Goal: Transaction & Acquisition: Purchase product/service

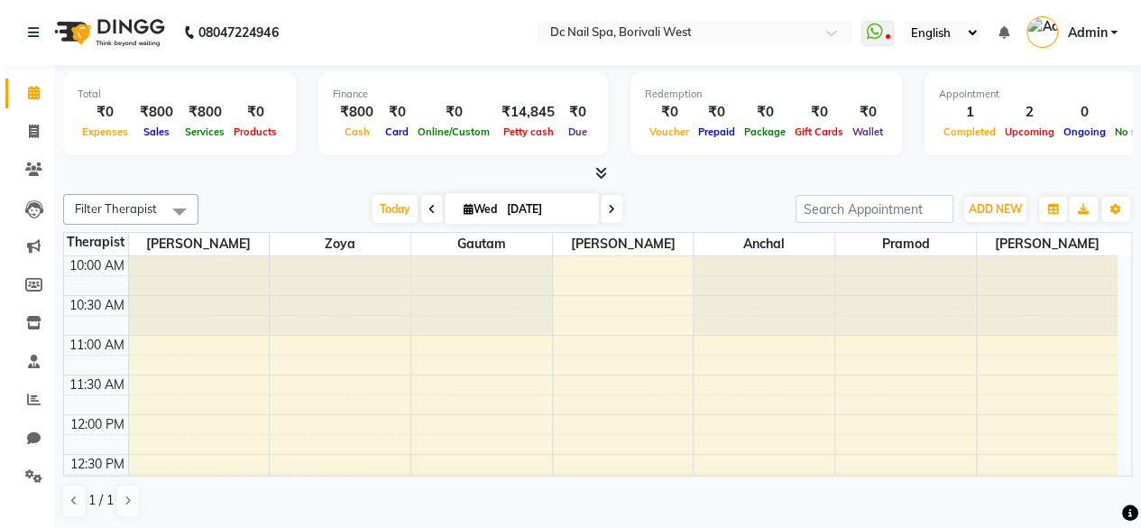
scroll to position [393, 0]
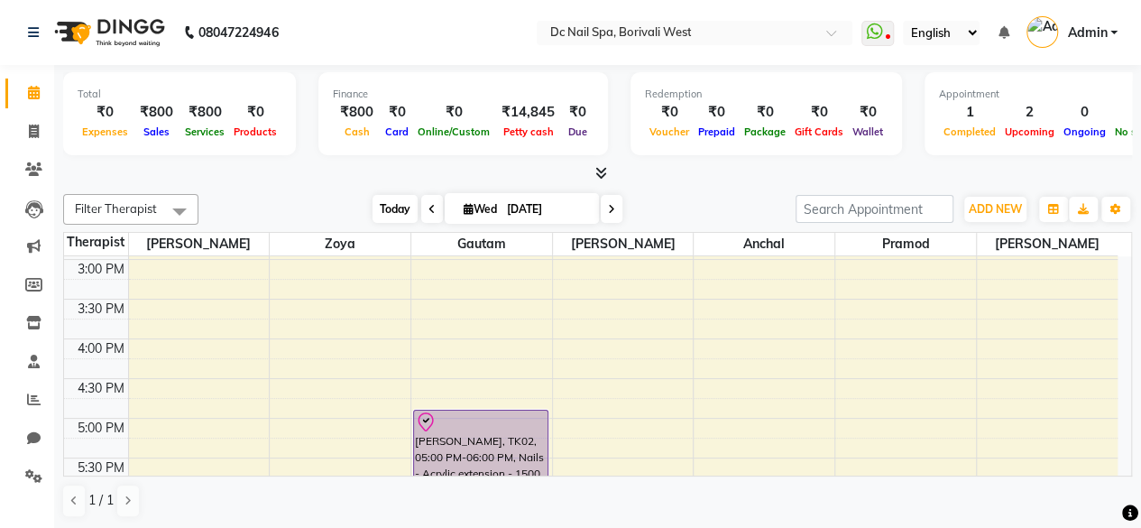
click at [384, 210] on span "Today" at bounding box center [395, 209] width 45 height 28
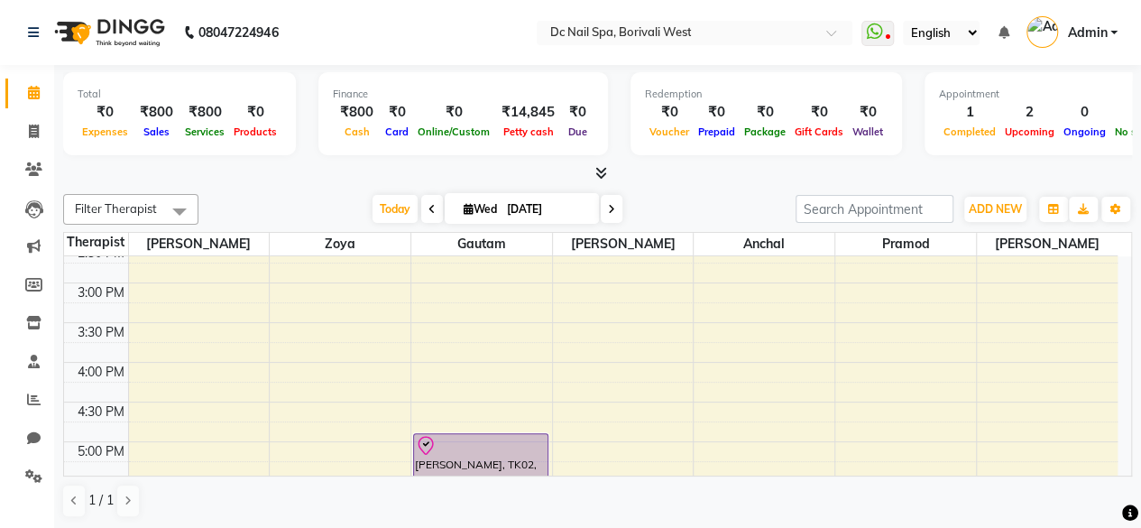
scroll to position [545, 0]
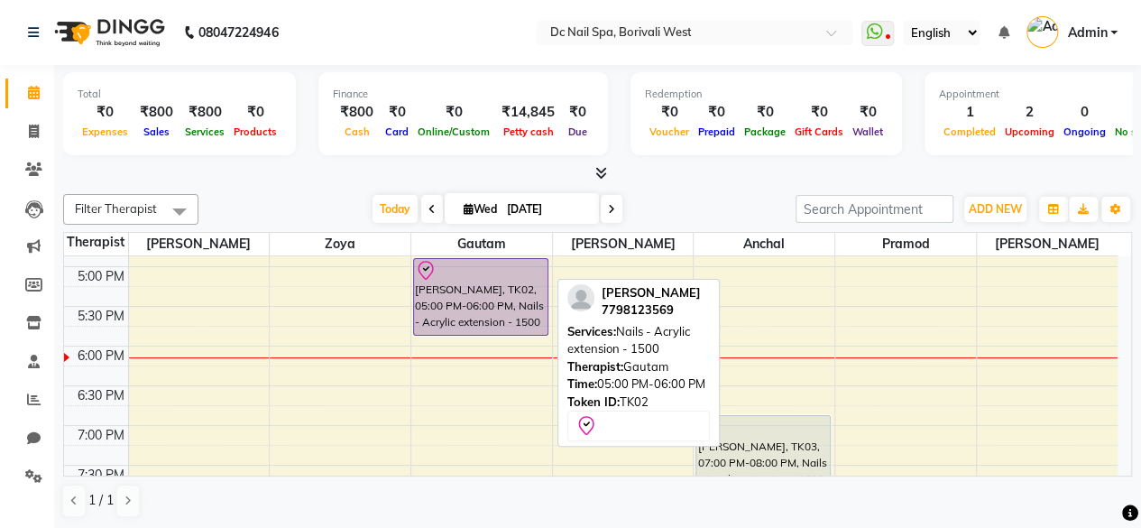
click at [511, 311] on div "[PERSON_NAME], TK02, 05:00 PM-06:00 PM, Nails - Acrylic extension - 1500" at bounding box center [481, 297] width 134 height 76
select select "8"
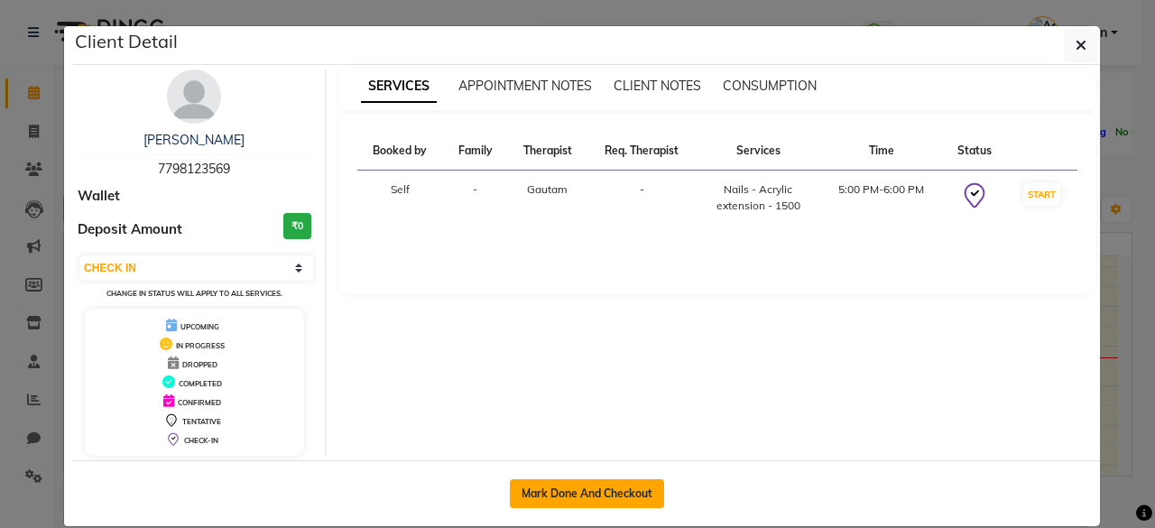
click at [568, 494] on button "Mark Done And Checkout" at bounding box center [587, 493] width 154 height 29
select select "8056"
select select "service"
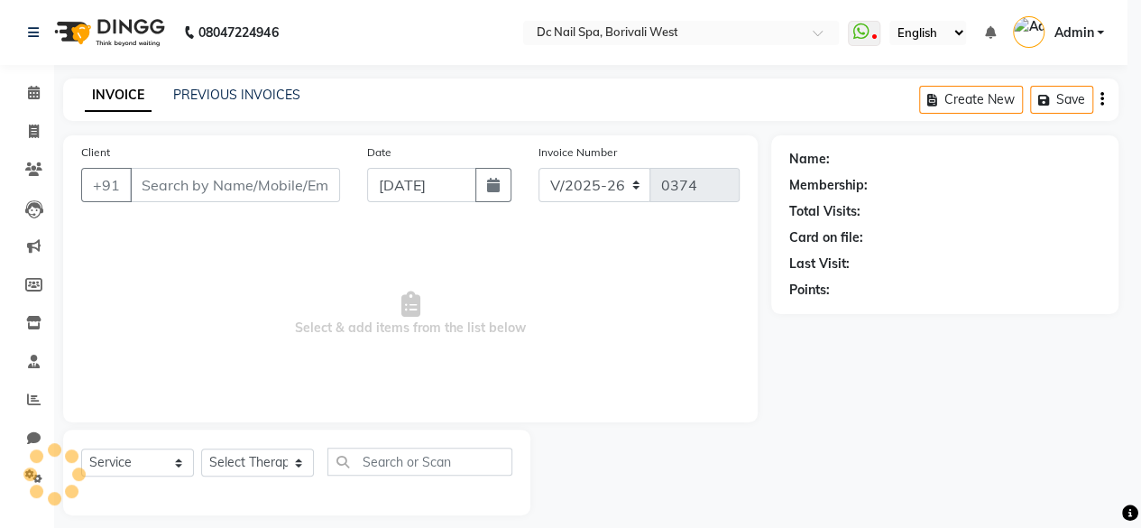
type input "7798123569"
select select "86081"
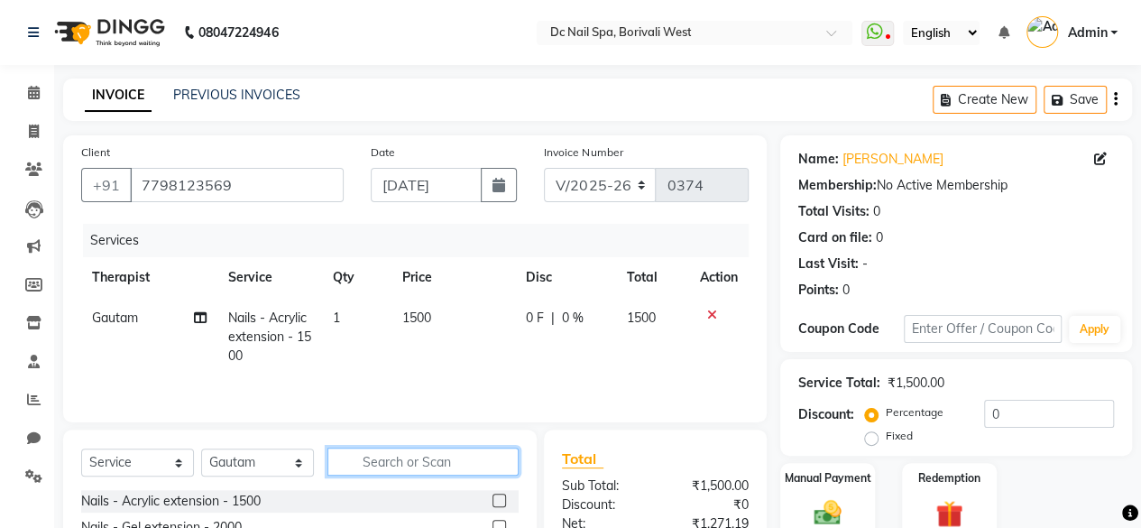
click at [370, 457] on input "text" at bounding box center [423, 462] width 191 height 28
click at [312, 332] on td "Nails - Acrylic extension - 1500" at bounding box center [269, 337] width 105 height 79
select select "86081"
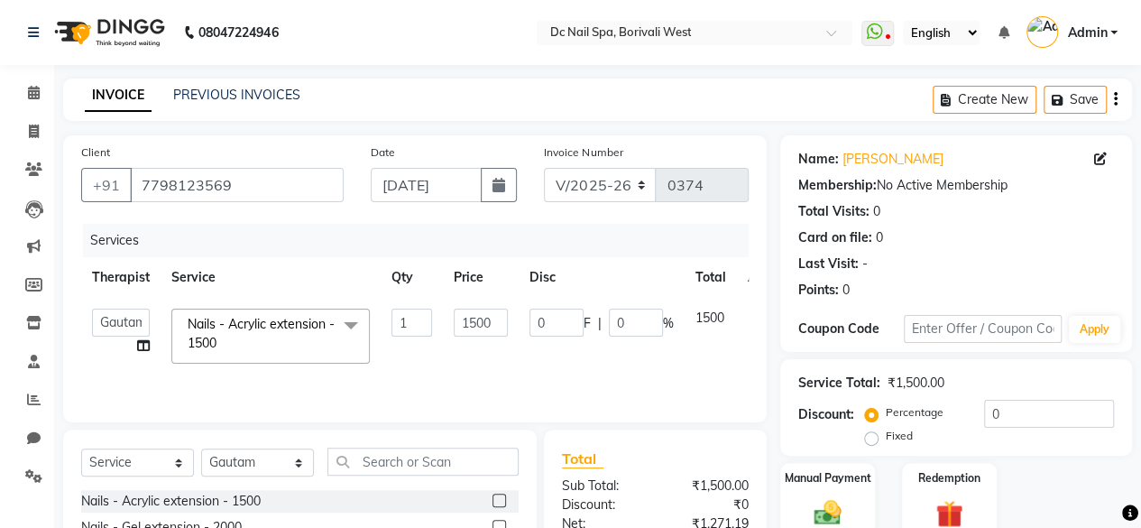
click at [357, 329] on span at bounding box center [351, 326] width 36 height 34
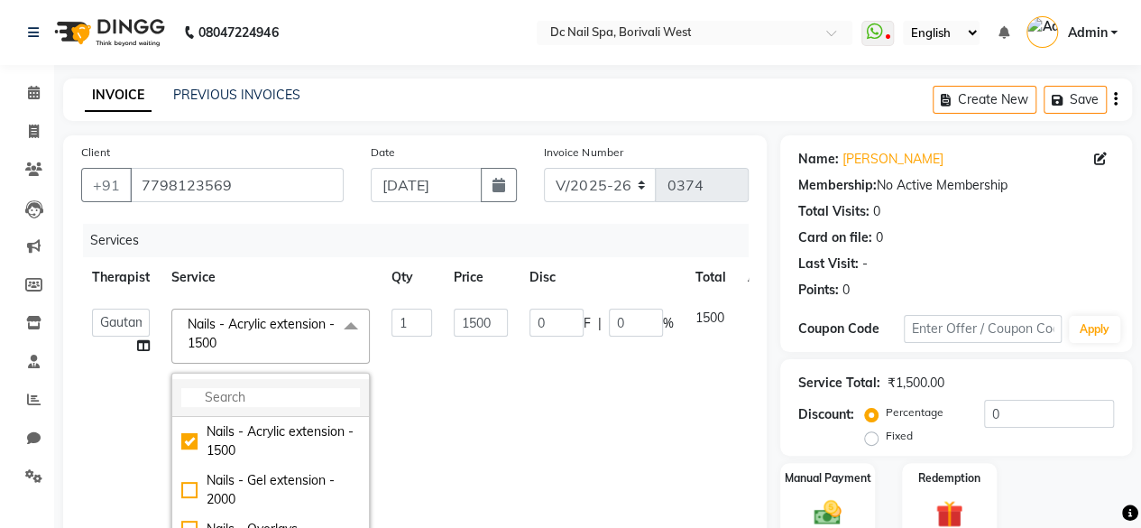
click at [300, 391] on input "multiselect-search" at bounding box center [270, 397] width 179 height 19
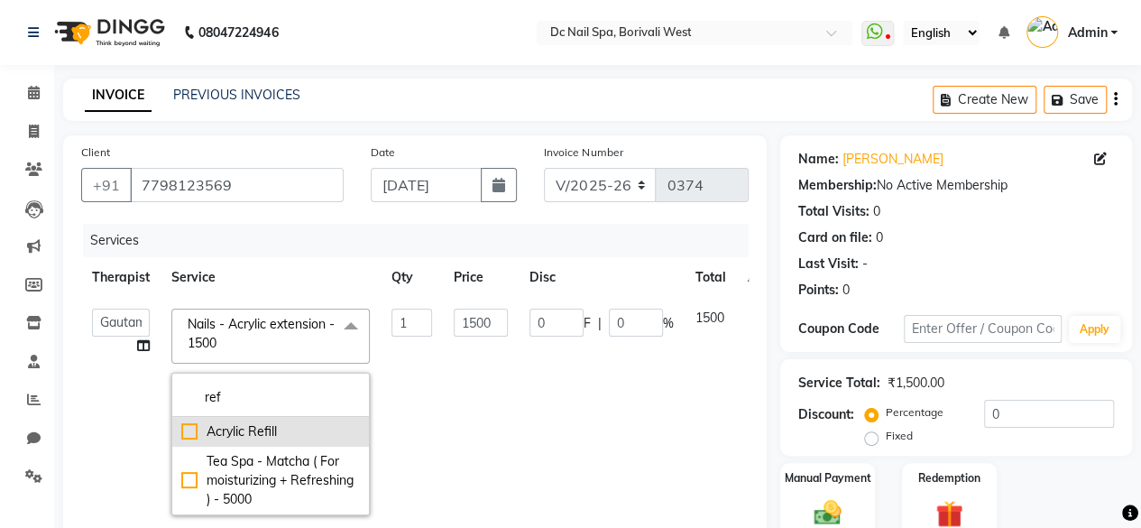
type input "ref"
click at [186, 432] on div "Acrylic Refill" at bounding box center [270, 431] width 179 height 19
checkbox input "true"
type input "1300"
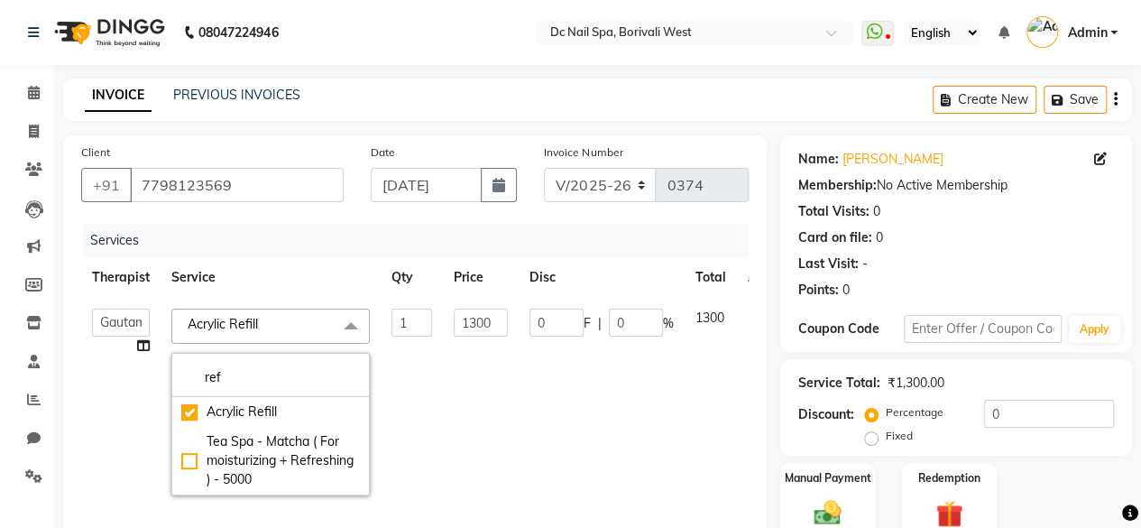
click at [466, 418] on td "1300" at bounding box center [481, 402] width 76 height 208
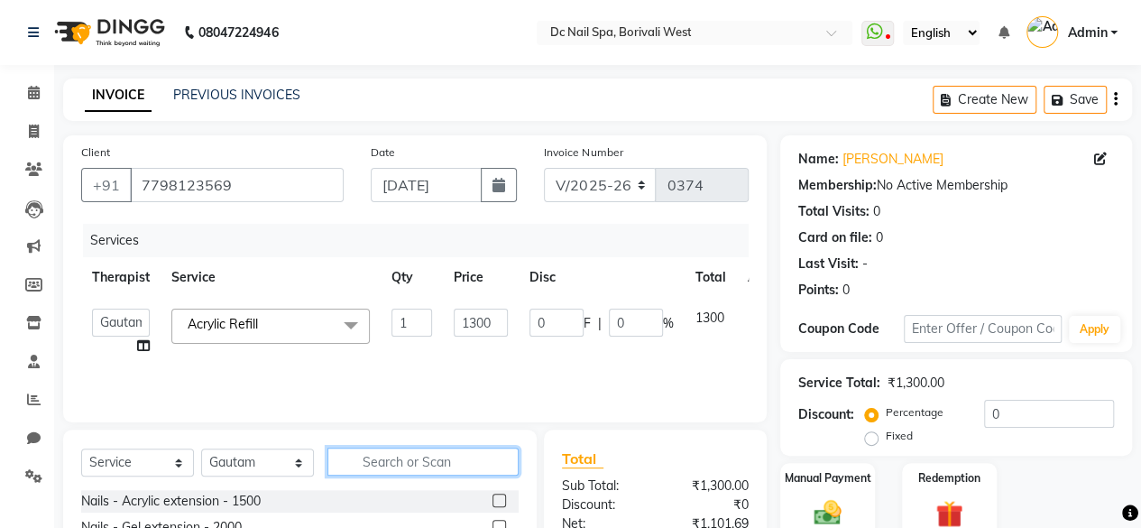
click at [393, 466] on input "text" at bounding box center [423, 462] width 191 height 28
type input "cat"
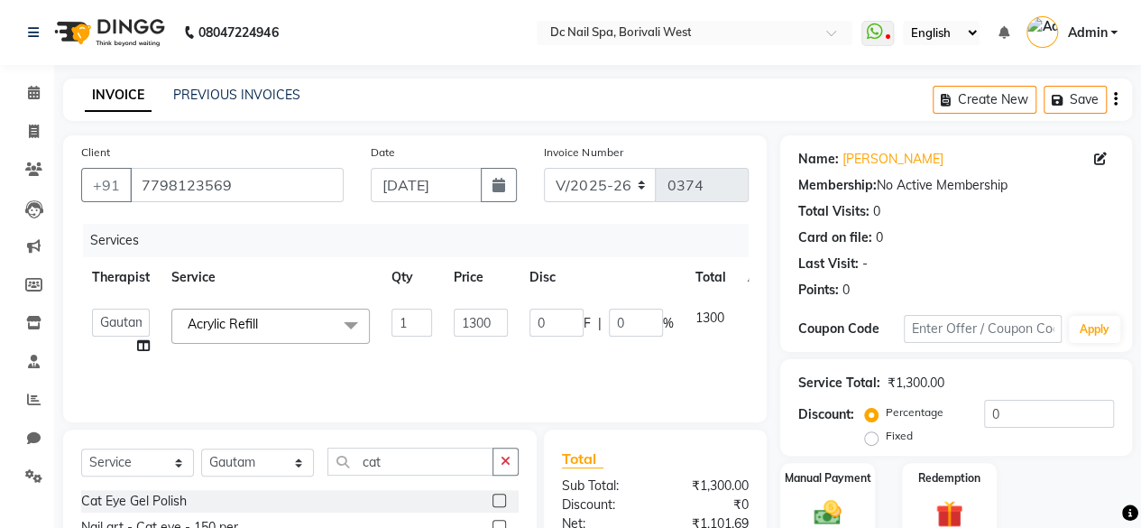
click at [503, 497] on label at bounding box center [500, 501] width 14 height 14
click at [503, 497] on input "checkbox" at bounding box center [499, 501] width 12 height 12
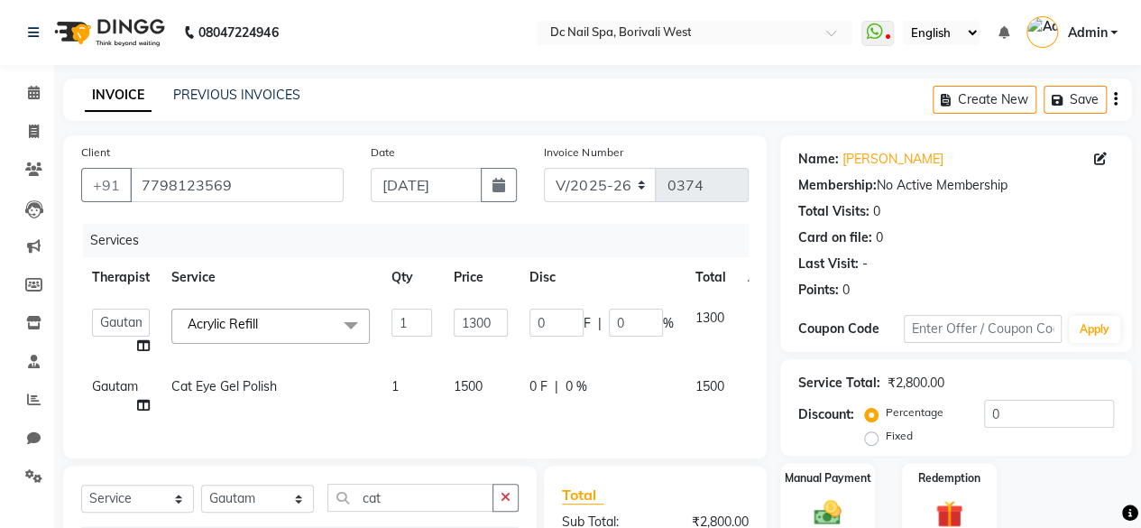
checkbox input "false"
click at [462, 508] on input "cat" at bounding box center [411, 498] width 166 height 28
type input "c"
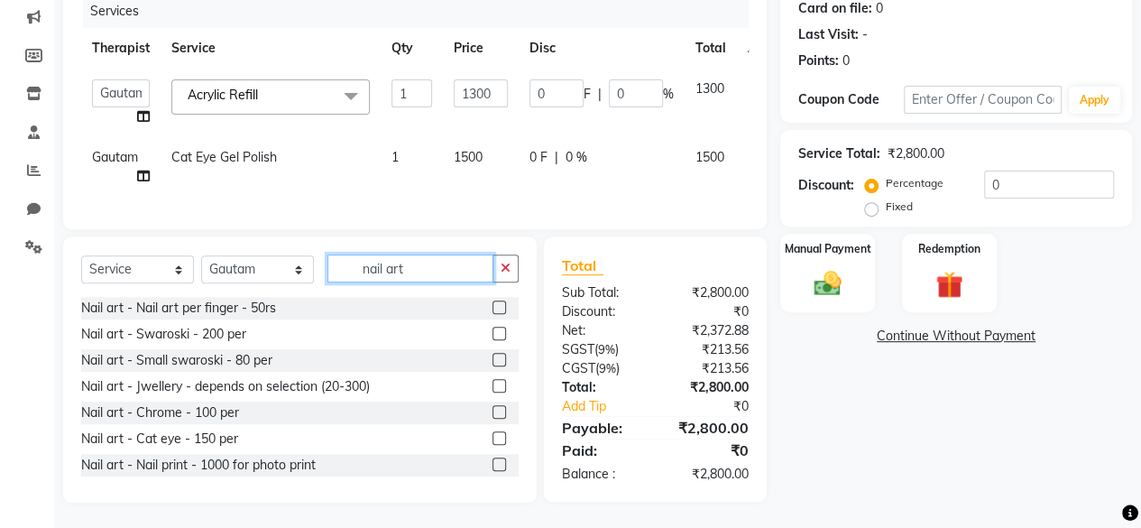
type input "nail art"
click at [493, 314] on label at bounding box center [500, 307] width 14 height 14
click at [493, 314] on input "checkbox" at bounding box center [499, 308] width 12 height 12
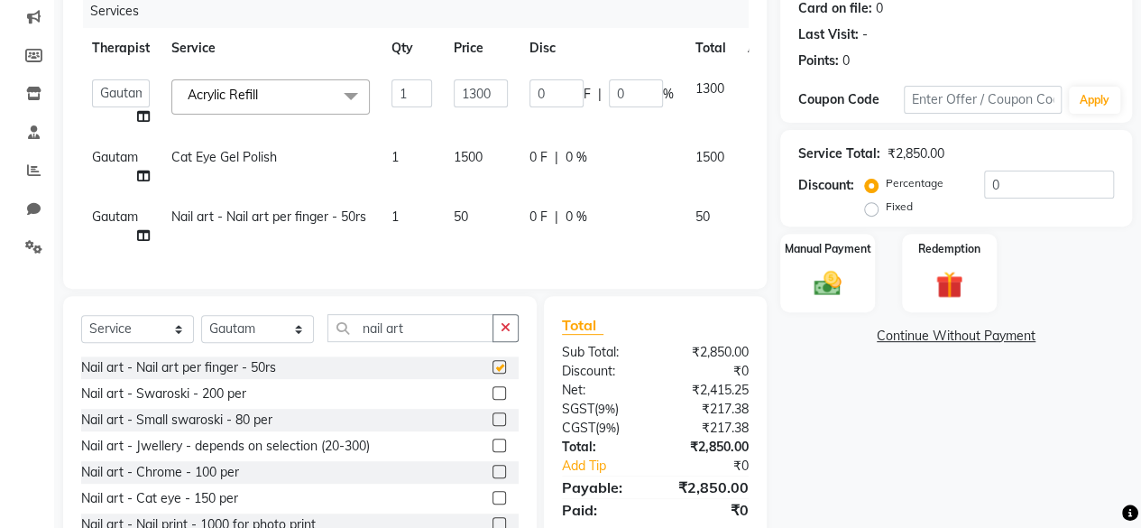
checkbox input "false"
click at [383, 210] on td "1" at bounding box center [412, 227] width 62 height 60
select select "86081"
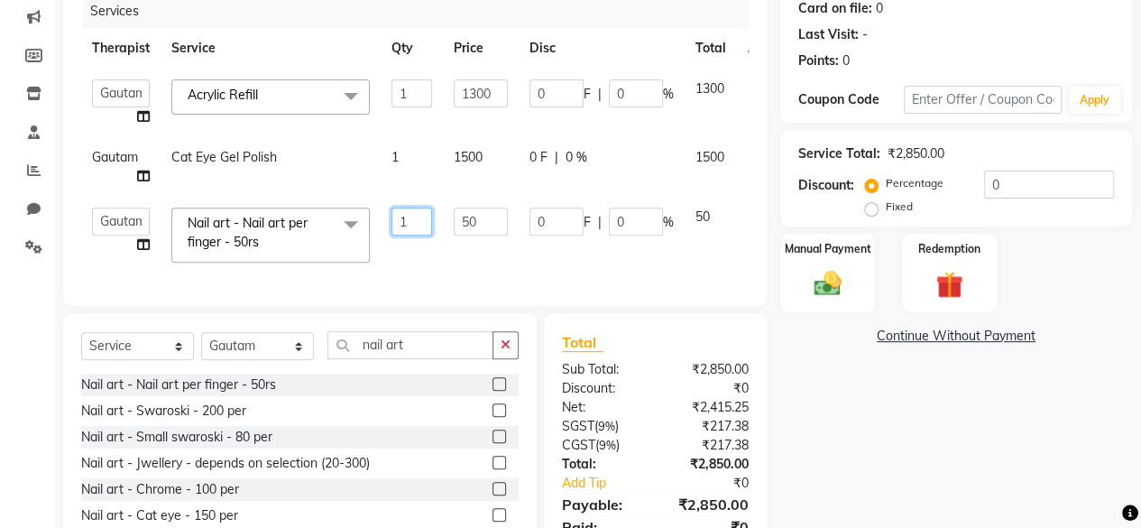
drag, startPoint x: 433, startPoint y: 212, endPoint x: 421, endPoint y: 217, distance: 12.6
click at [421, 217] on td "1" at bounding box center [412, 235] width 62 height 77
type input "4"
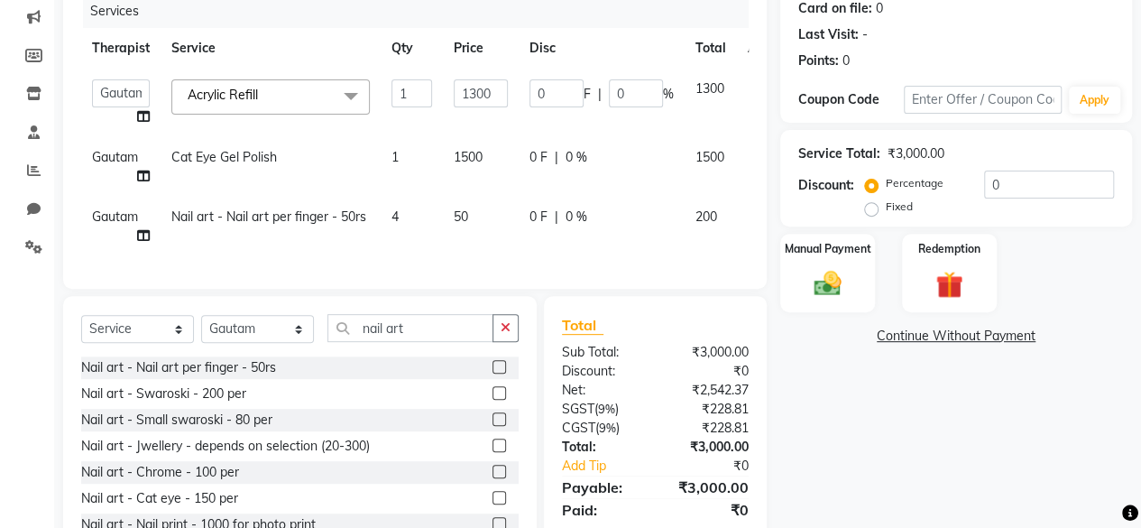
click at [424, 176] on td "1" at bounding box center [412, 167] width 62 height 60
select select "86081"
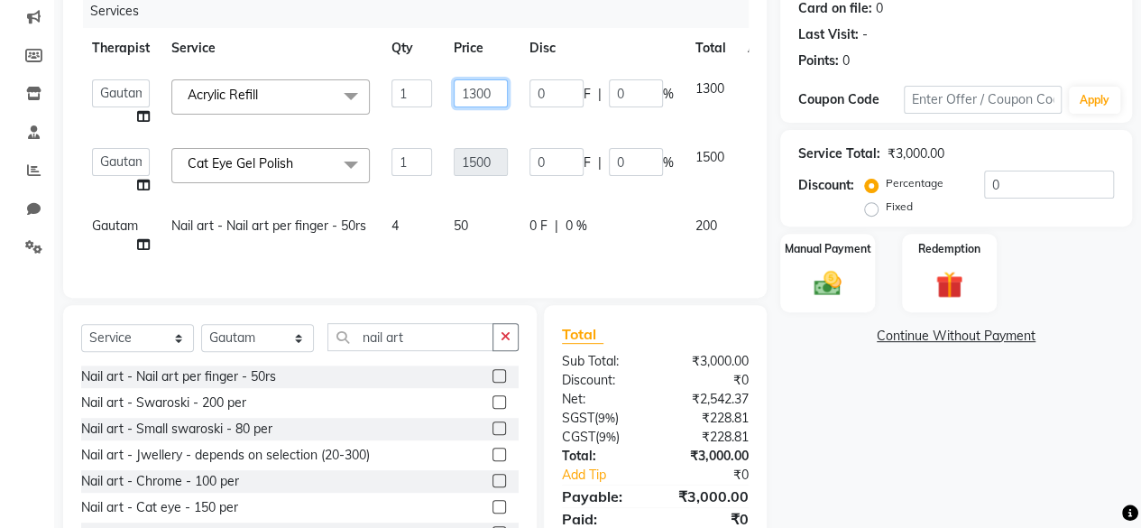
click at [478, 88] on input "1300" at bounding box center [481, 93] width 54 height 28
type input "1500"
click at [505, 145] on td "1500" at bounding box center [481, 171] width 76 height 69
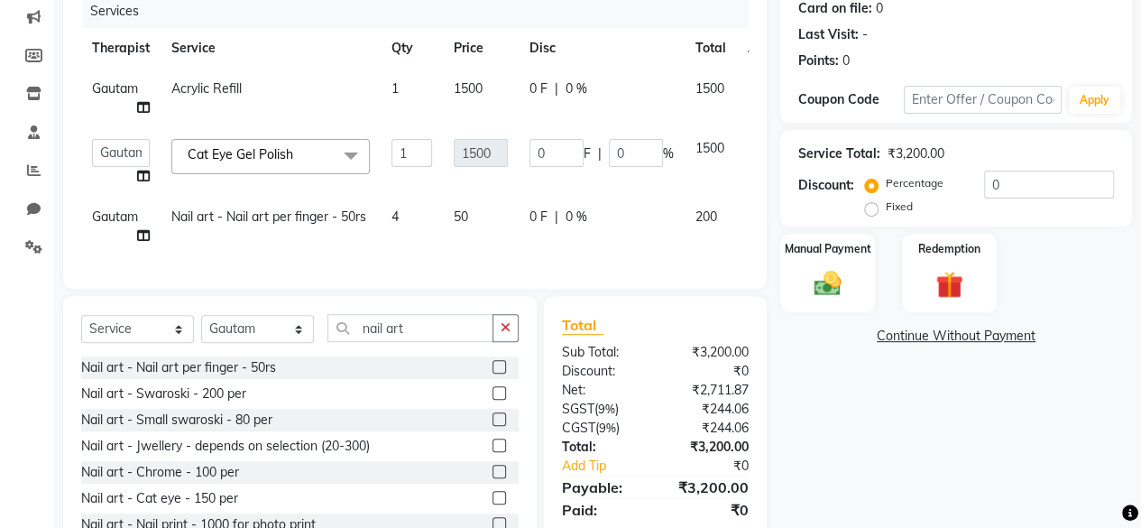
scroll to position [262, 0]
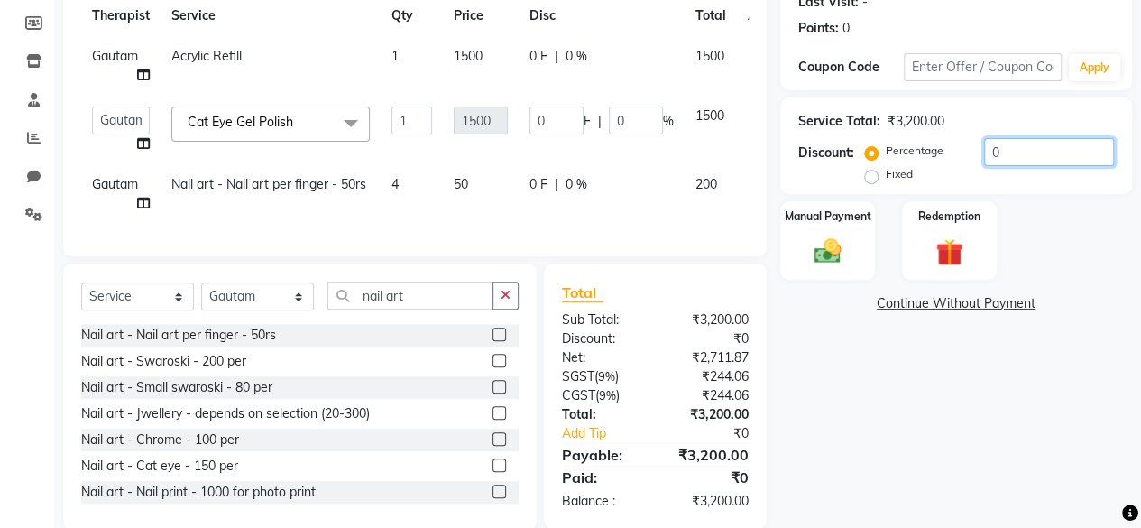
click at [1032, 152] on input "0" at bounding box center [1049, 152] width 130 height 28
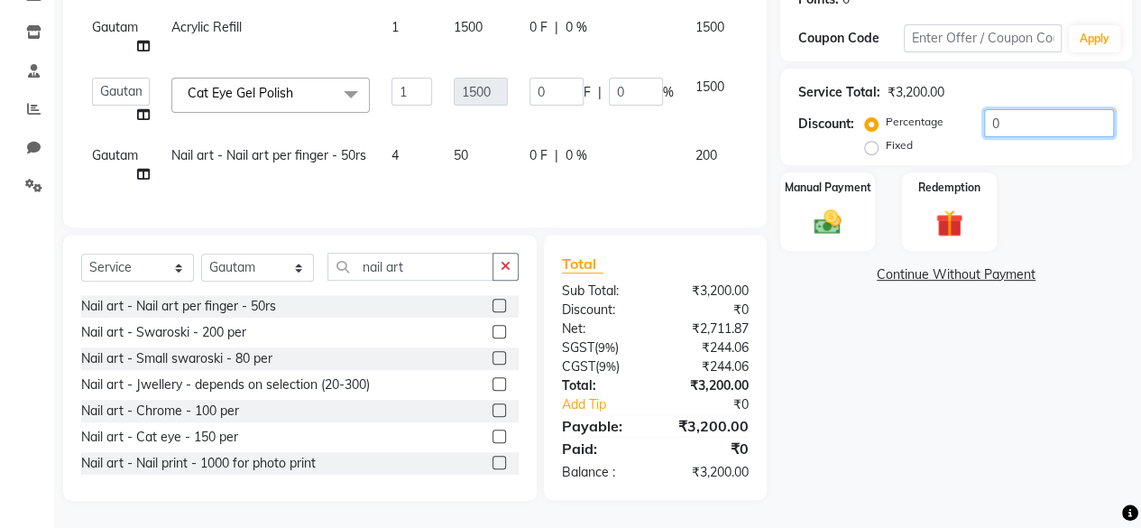
scroll to position [60, 0]
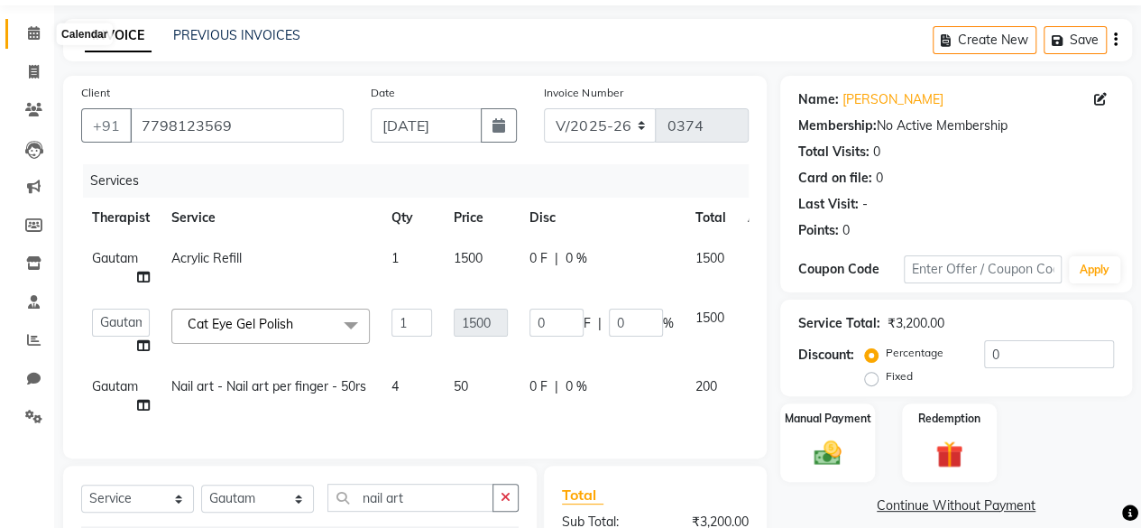
click at [38, 37] on icon at bounding box center [34, 33] width 12 height 14
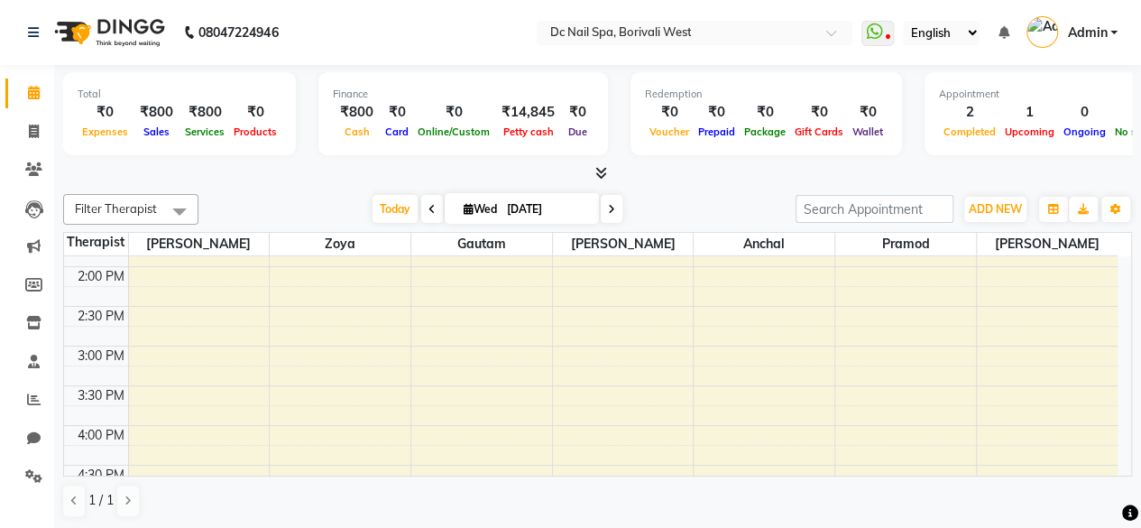
scroll to position [304, 0]
click at [444, 427] on div "10:00 AM 10:30 AM 11:00 AM 11:30 AM 12:00 PM 12:30 PM 1:00 PM 1:30 PM 2:00 PM 2…" at bounding box center [591, 507] width 1054 height 1111
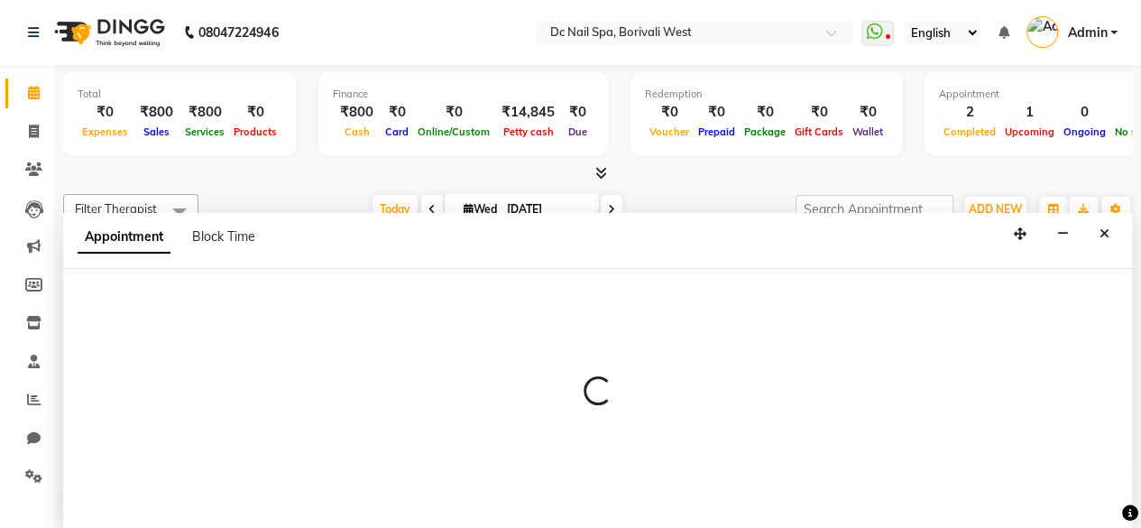
select select "86081"
select select "960"
select select "tentative"
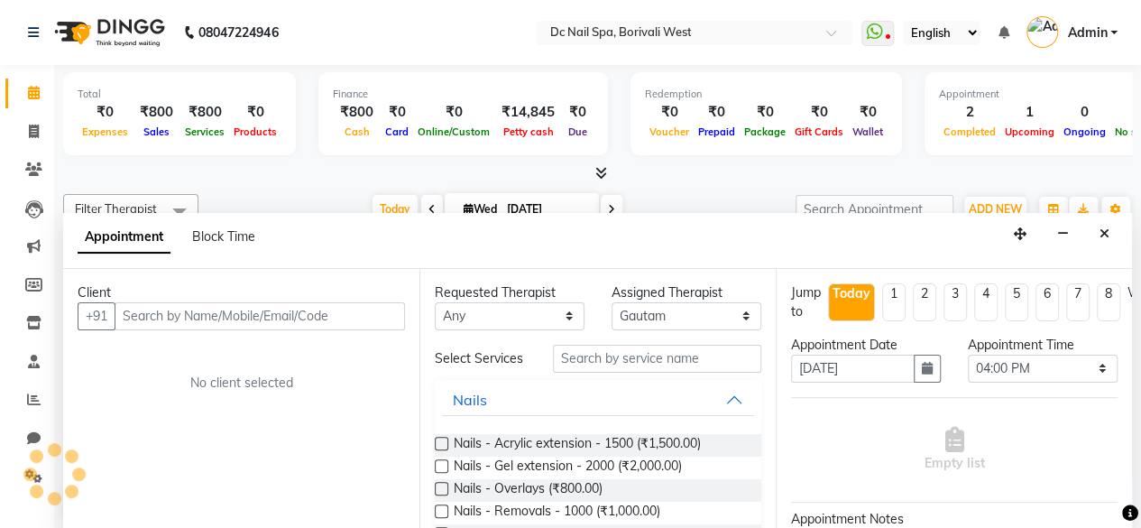
scroll to position [0, 0]
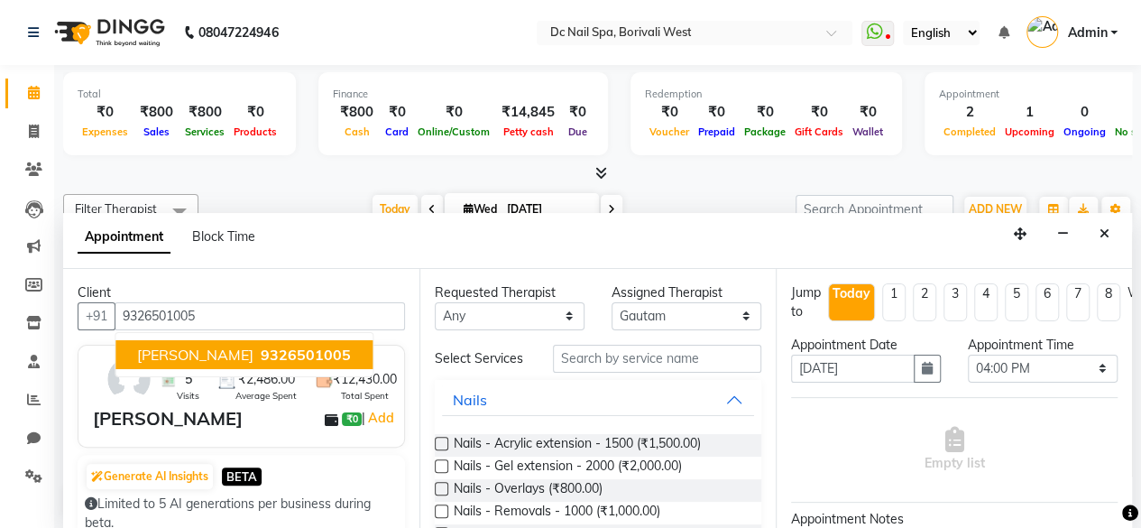
click at [261, 360] on span "9326501005" at bounding box center [306, 355] width 90 height 18
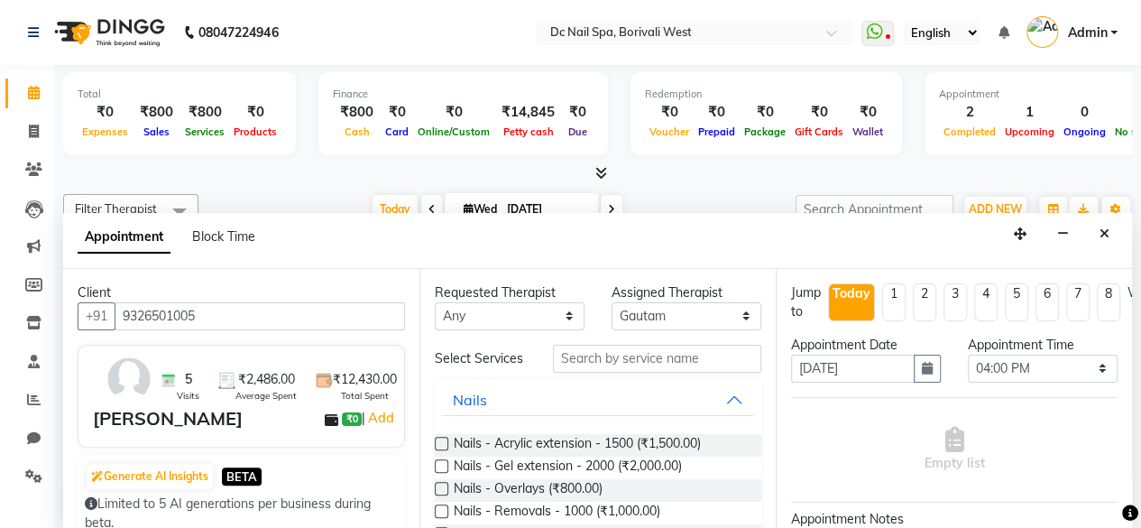
type input "9326501005"
click at [494, 322] on select "Any [PERSON_NAME] [PERSON_NAME] [PERSON_NAME] Veena [PERSON_NAME]" at bounding box center [510, 316] width 150 height 28
select select "86081"
click at [435, 302] on select "Any [PERSON_NAME] [PERSON_NAME] [PERSON_NAME] Veena [PERSON_NAME]" at bounding box center [510, 316] width 150 height 28
click at [633, 373] on input "text" at bounding box center [657, 359] width 208 height 28
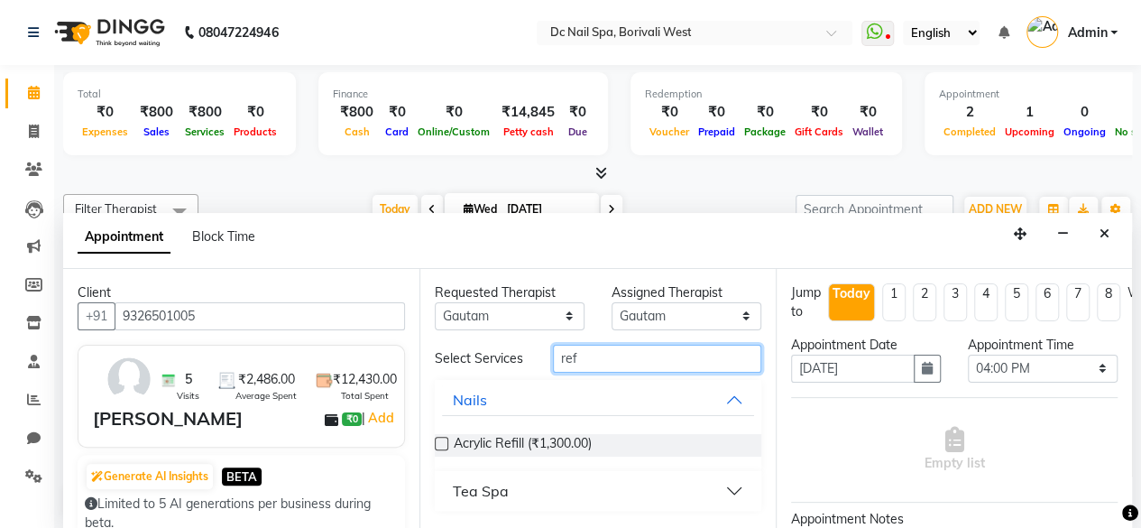
type input "ref"
click at [442, 434] on div "Acrylic Refill (₹1,300.00)" at bounding box center [598, 445] width 327 height 23
click at [448, 439] on div "Acrylic Refill (₹1,300.00)" at bounding box center [598, 445] width 327 height 23
click at [443, 439] on label at bounding box center [442, 444] width 14 height 14
click at [443, 439] on input "checkbox" at bounding box center [441, 445] width 12 height 12
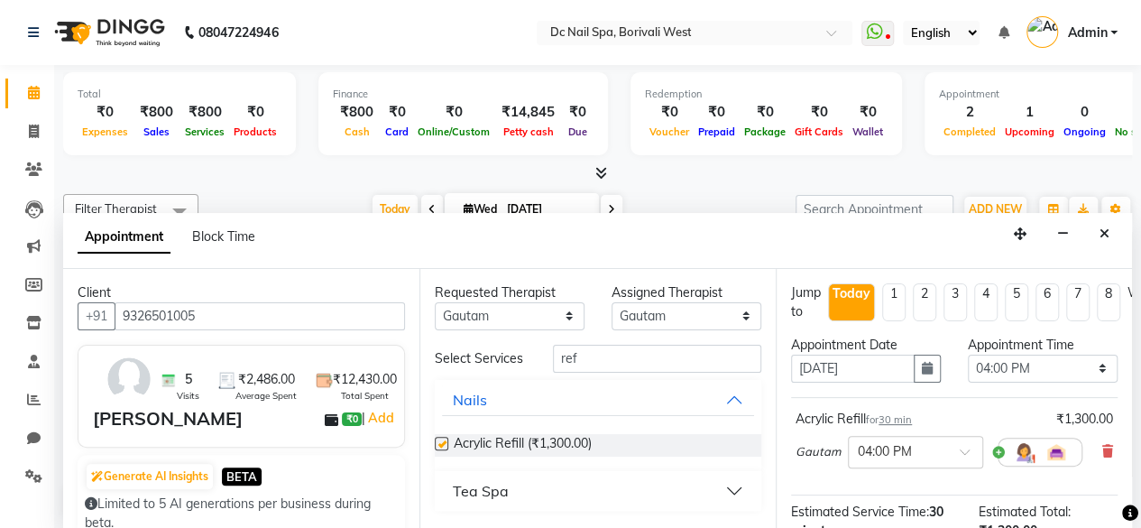
checkbox input "false"
click at [603, 360] on input "ref" at bounding box center [657, 359] width 208 height 28
type input "r"
type input "cat"
click at [441, 445] on label at bounding box center [442, 444] width 14 height 14
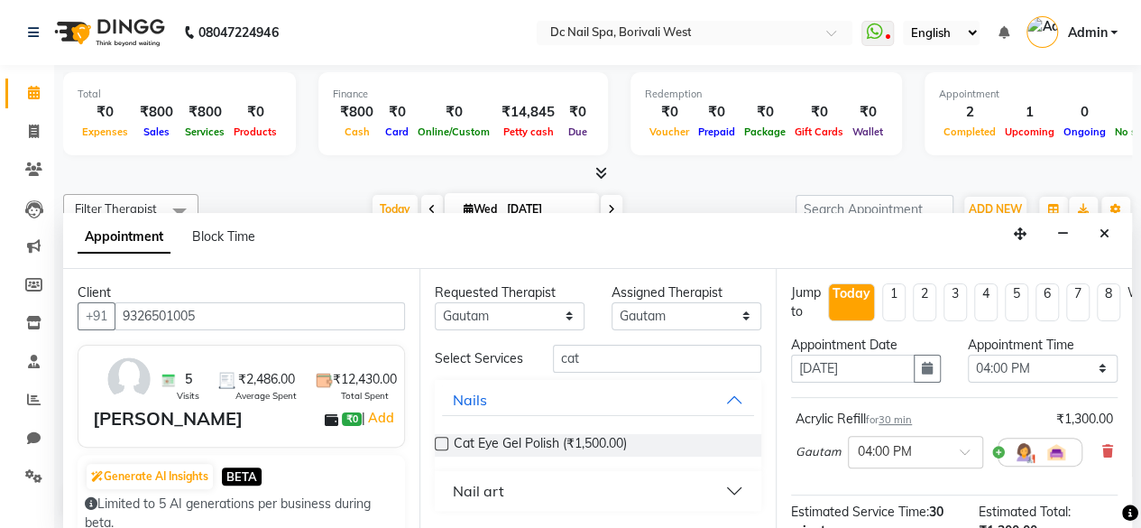
click at [441, 445] on input "checkbox" at bounding box center [441, 445] width 12 height 12
checkbox input "false"
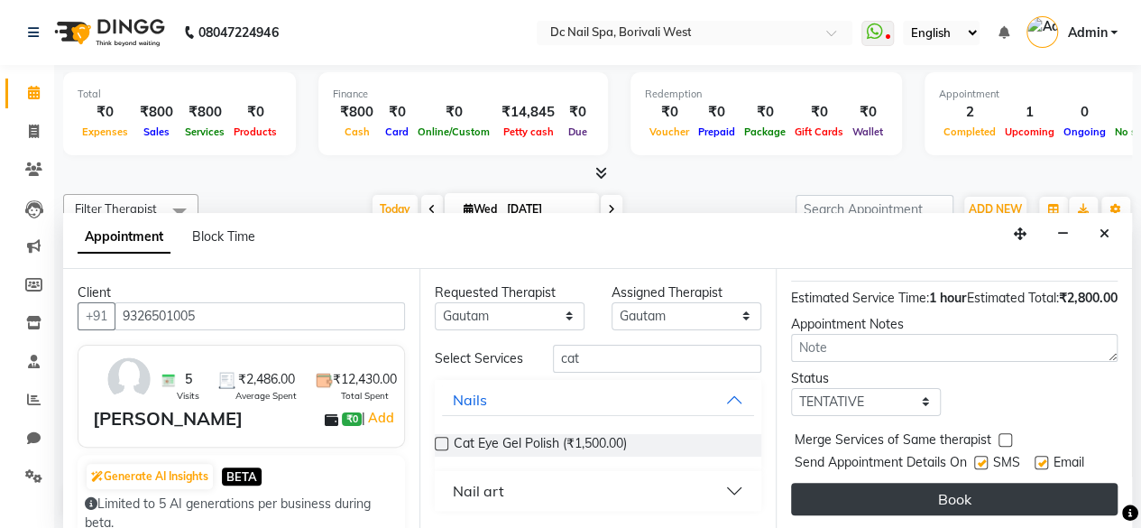
click at [1022, 483] on button "Book" at bounding box center [954, 499] width 327 height 32
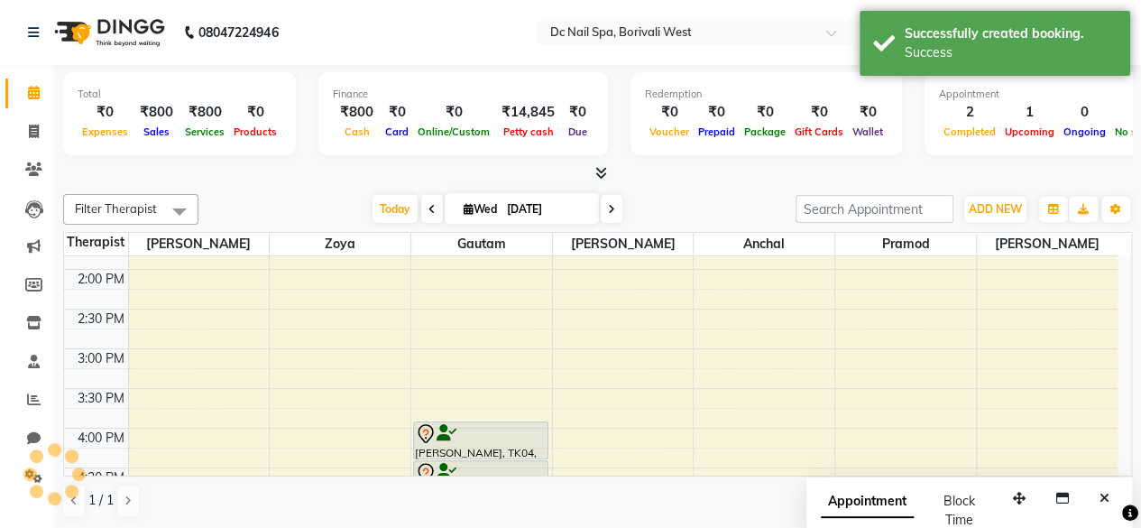
scroll to position [0, 0]
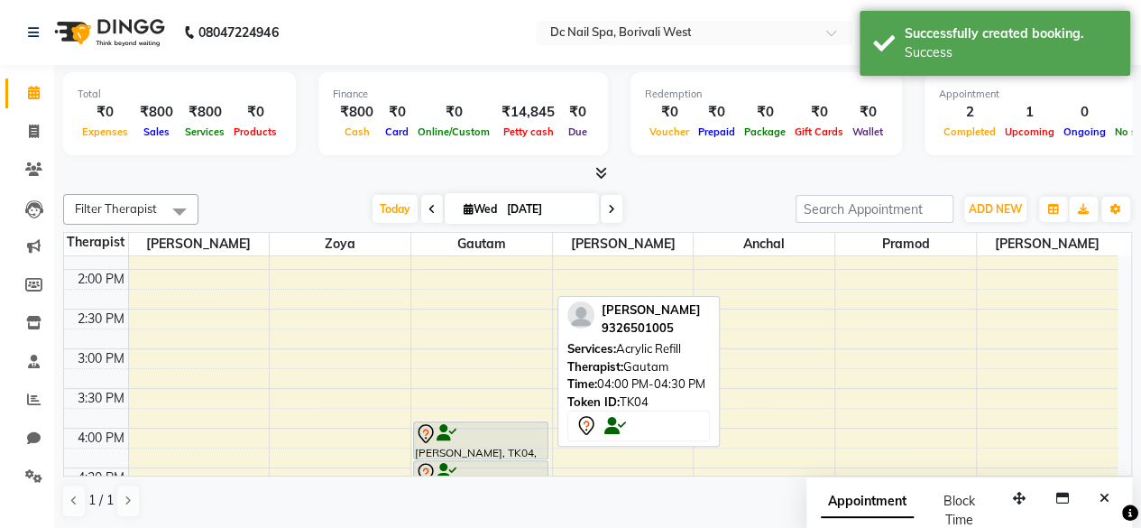
click at [473, 429] on div at bounding box center [481, 434] width 132 height 22
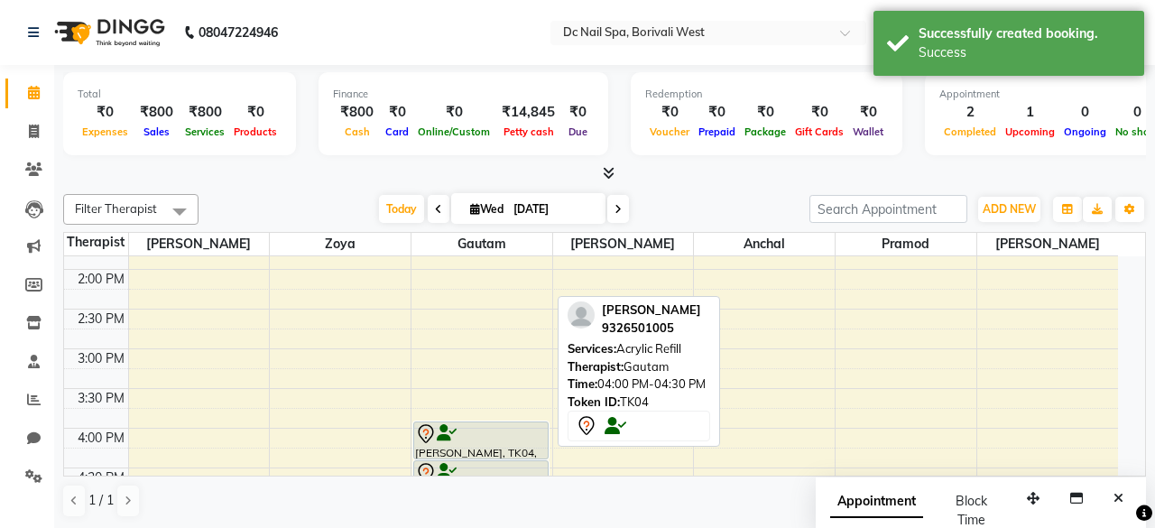
select select "7"
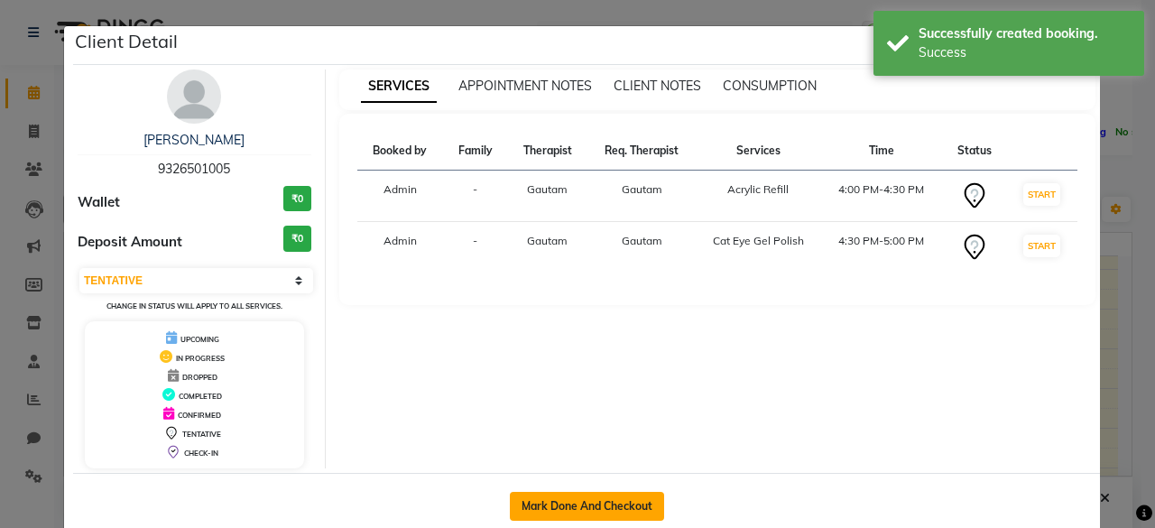
click at [585, 499] on button "Mark Done And Checkout" at bounding box center [587, 506] width 154 height 29
select select "service"
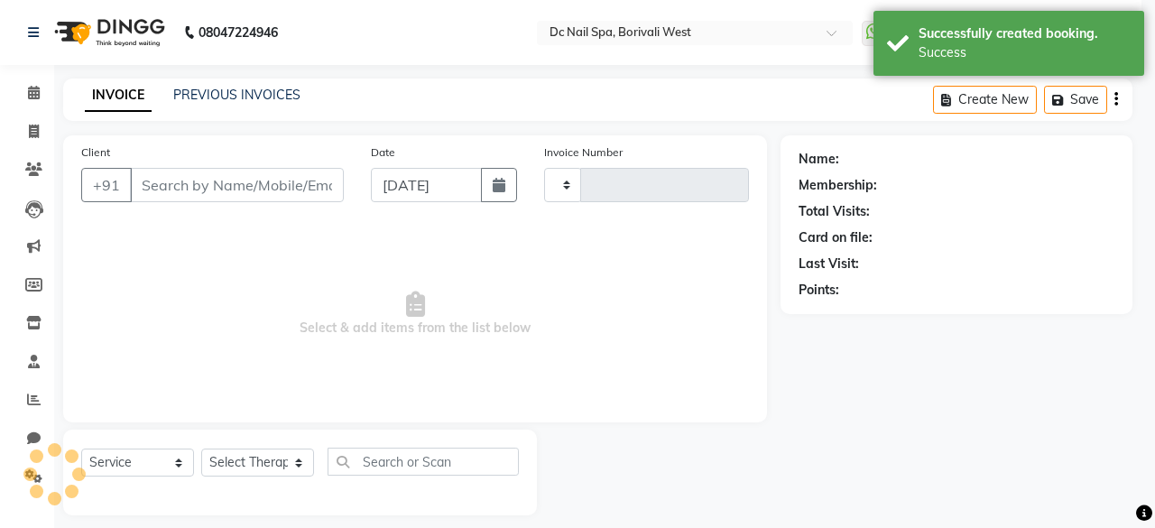
type input "0374"
select select "8056"
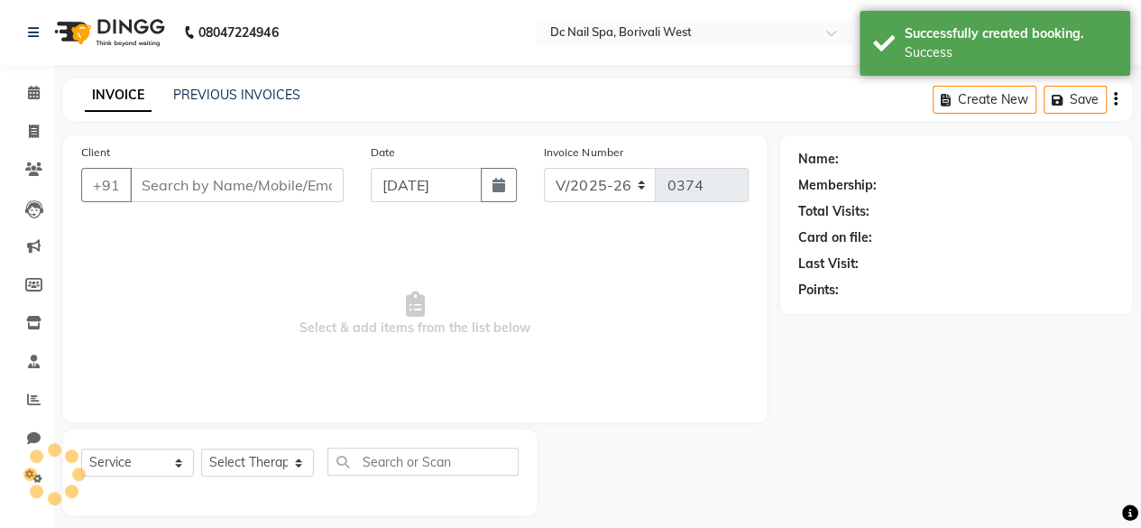
type input "9326501005"
select select "86081"
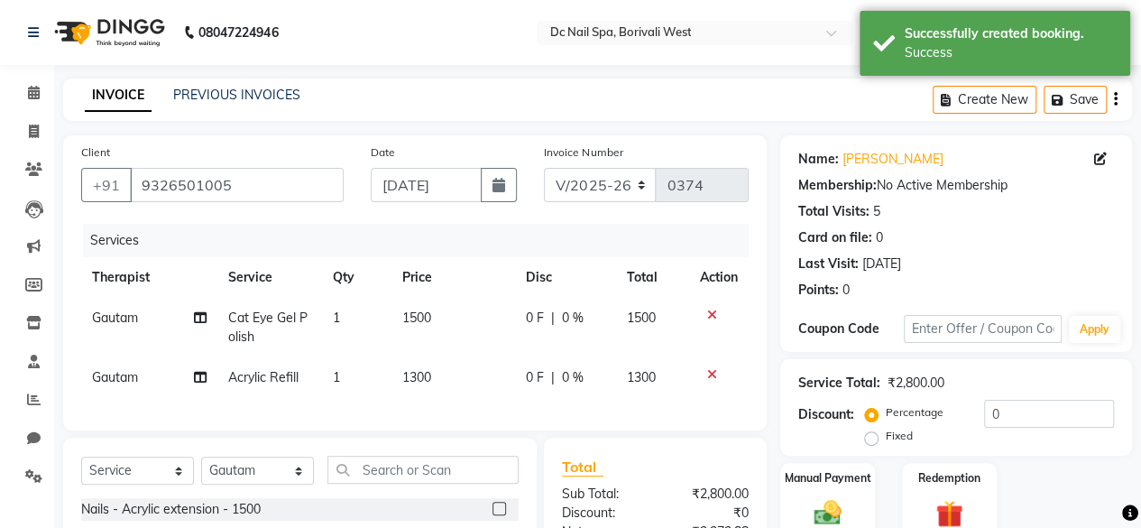
click at [411, 382] on span "1300" at bounding box center [416, 377] width 29 height 16
select select "86081"
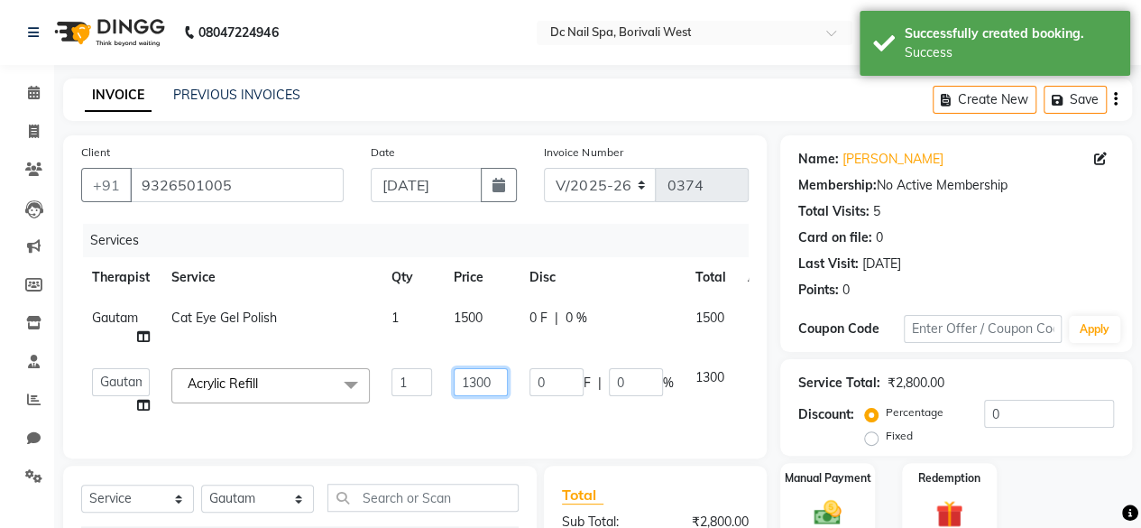
click at [478, 383] on input "1300" at bounding box center [481, 382] width 54 height 28
type input "1500"
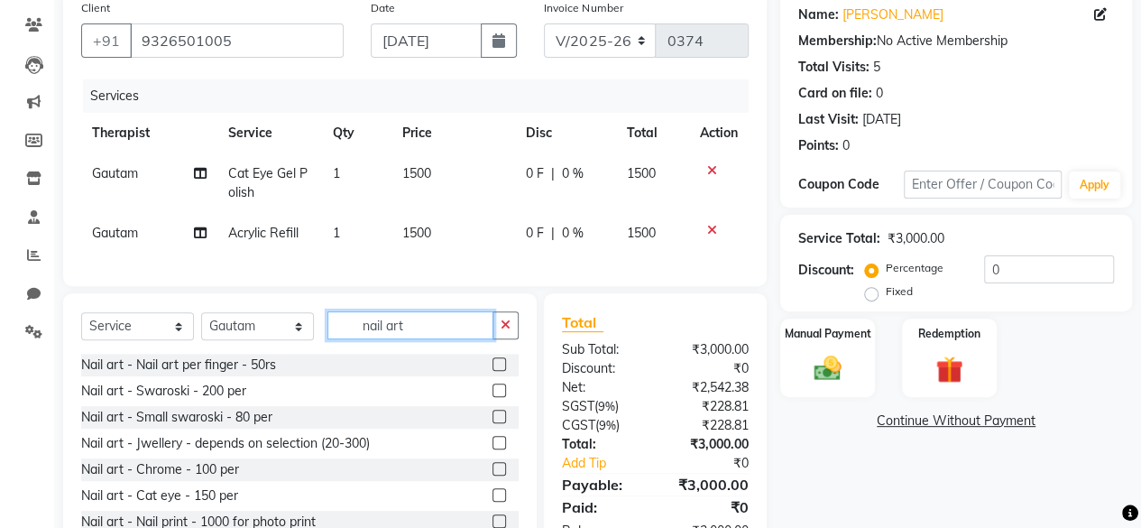
type input "nail art"
click at [493, 376] on div at bounding box center [506, 365] width 26 height 23
click at [493, 371] on label at bounding box center [500, 364] width 14 height 14
click at [493, 371] on input "checkbox" at bounding box center [499, 365] width 12 height 12
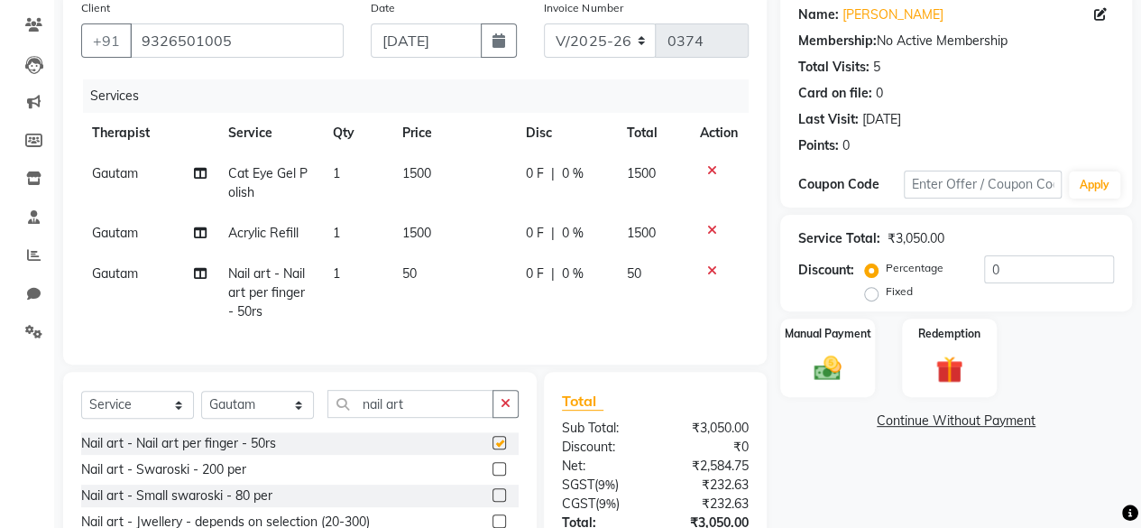
checkbox input "false"
click at [350, 264] on td "1" at bounding box center [356, 293] width 69 height 79
select select "86081"
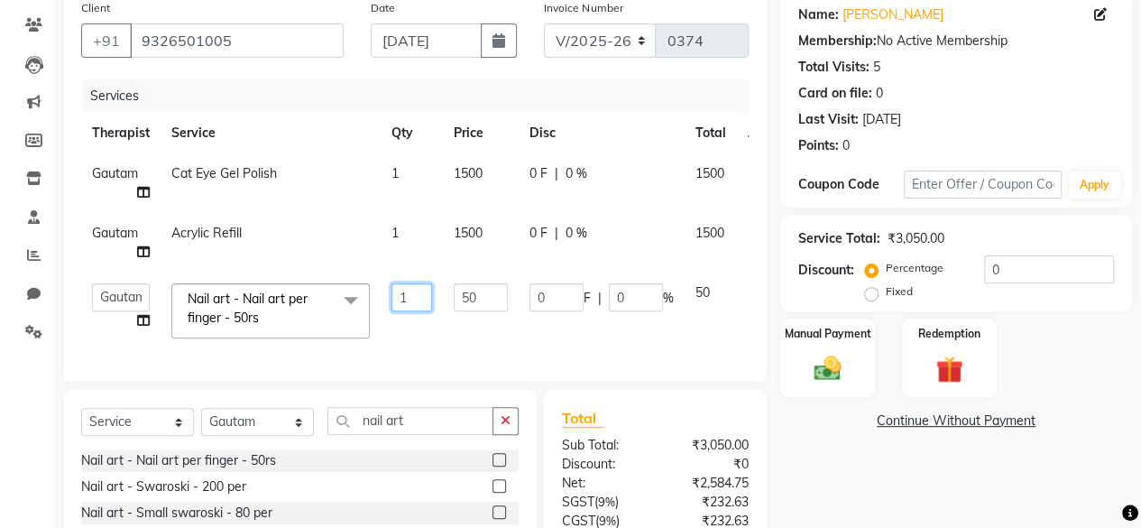
click at [408, 290] on input "1" at bounding box center [412, 297] width 41 height 28
type input "4"
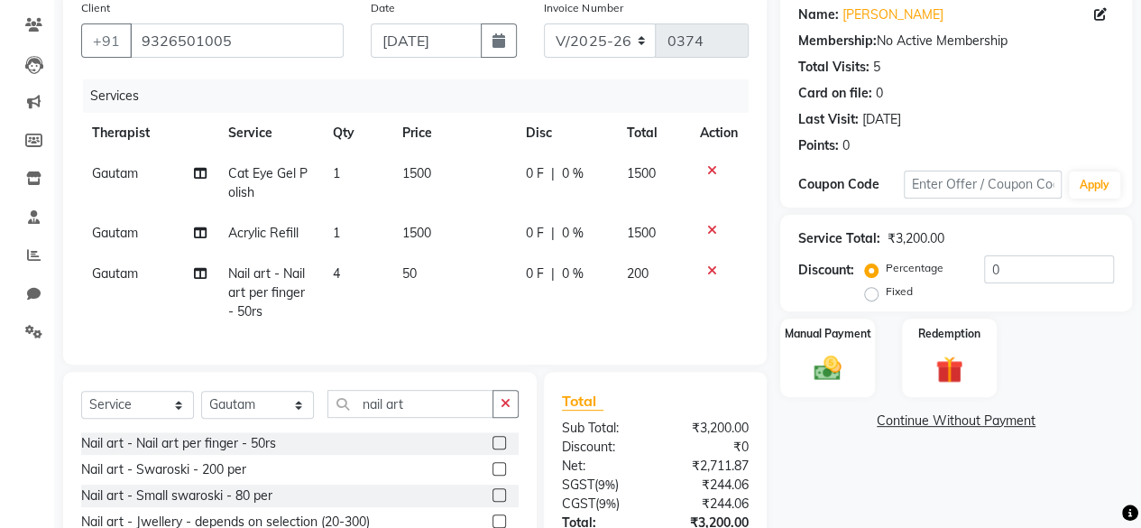
click at [478, 342] on div "Services Therapist Service Qty Price Disc Total Action Gautam Cat Eye Gel Polis…" at bounding box center [415, 212] width 668 height 267
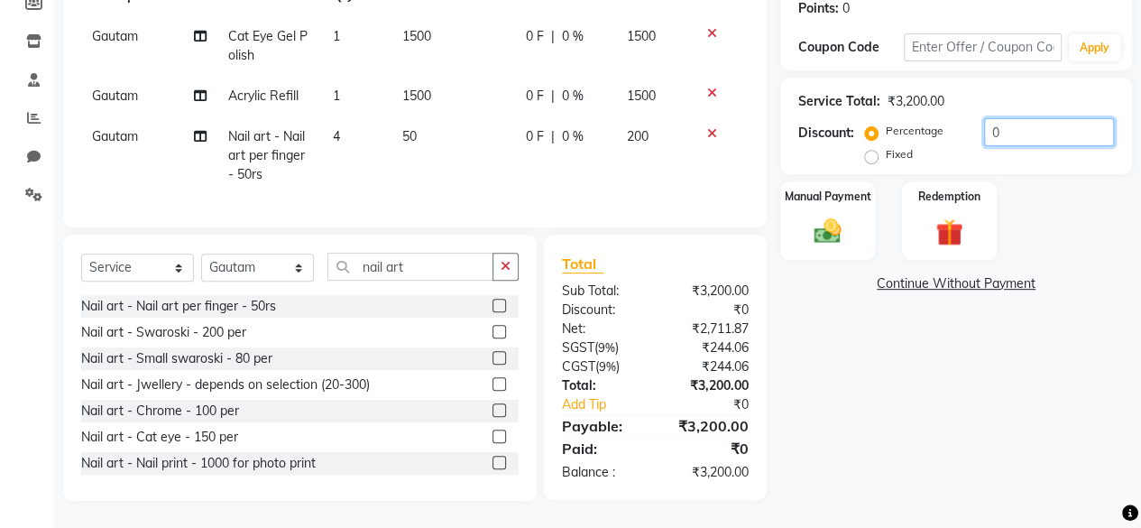
click at [1030, 126] on input "0" at bounding box center [1049, 132] width 130 height 28
type input "1"
type input "25"
click at [1018, 378] on div "Name: [PERSON_NAME] Membership: No Active Membership Total Visits: 5 Card on fi…" at bounding box center [963, 177] width 365 height 647
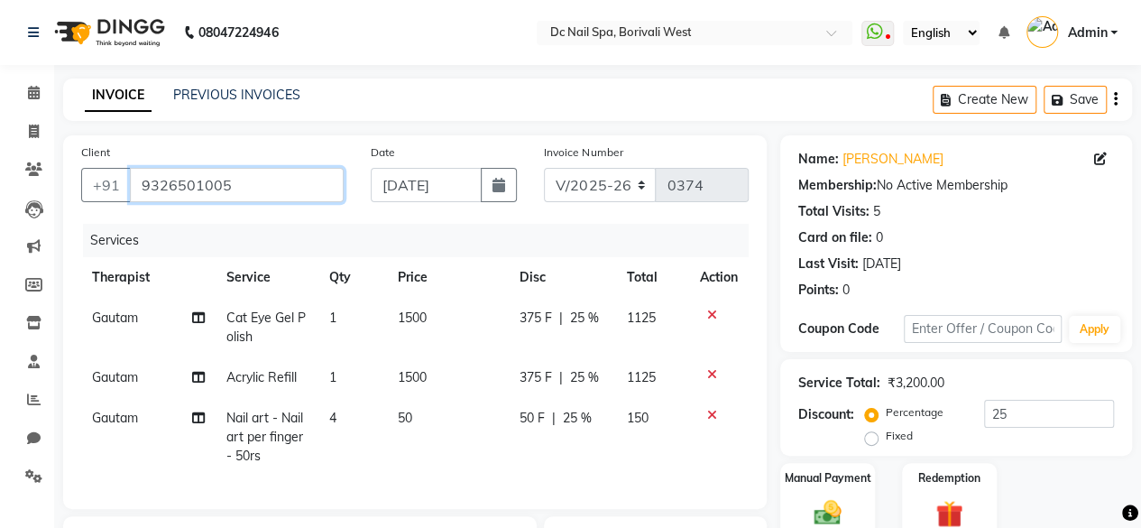
drag, startPoint x: 247, startPoint y: 196, endPoint x: 134, endPoint y: 206, distance: 114.1
click at [134, 206] on div "Client [PHONE_NUMBER]" at bounding box center [213, 180] width 290 height 74
drag, startPoint x: 192, startPoint y: 192, endPoint x: 164, endPoint y: 185, distance: 28.9
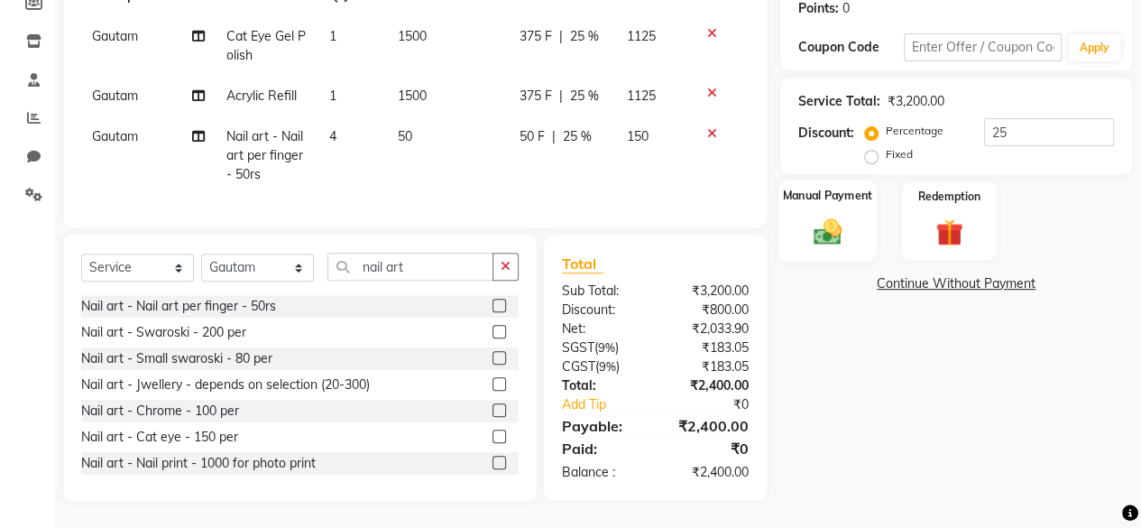
click at [845, 225] on img at bounding box center [828, 231] width 46 height 32
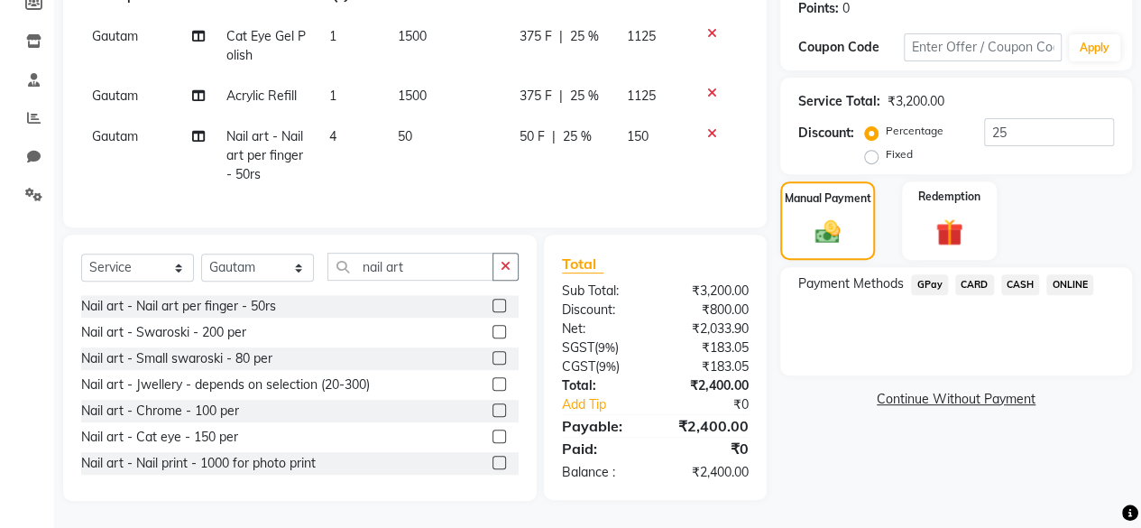
click at [1053, 274] on span "ONLINE" at bounding box center [1070, 284] width 47 height 21
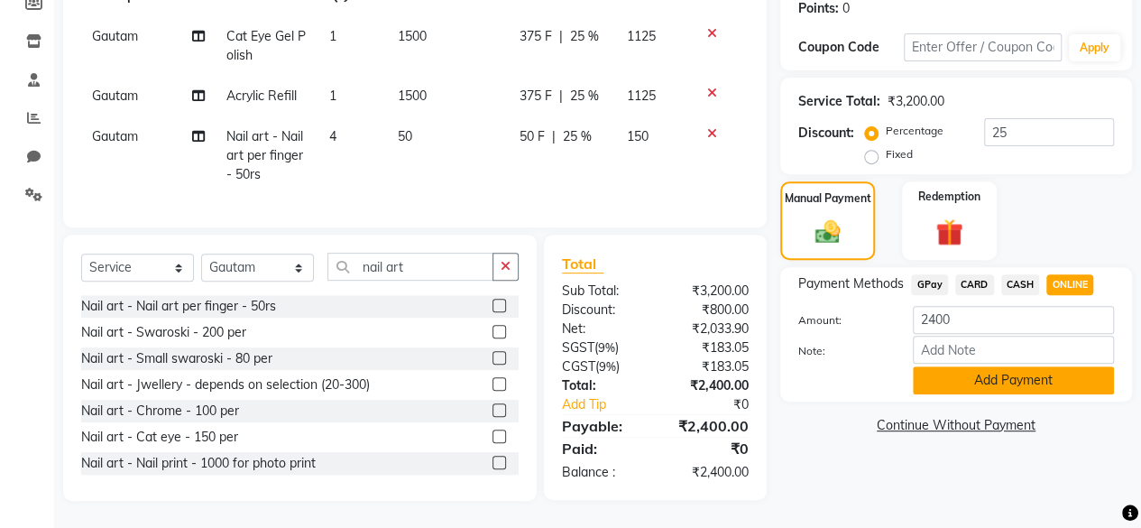
click at [1015, 366] on button "Add Payment" at bounding box center [1013, 380] width 201 height 28
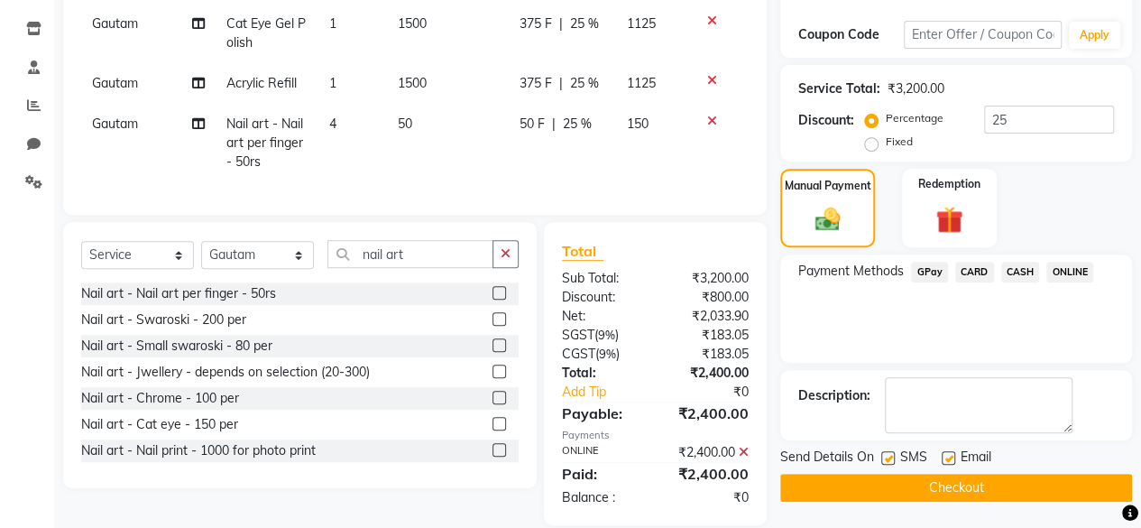
click at [942, 488] on button "Checkout" at bounding box center [957, 488] width 352 height 28
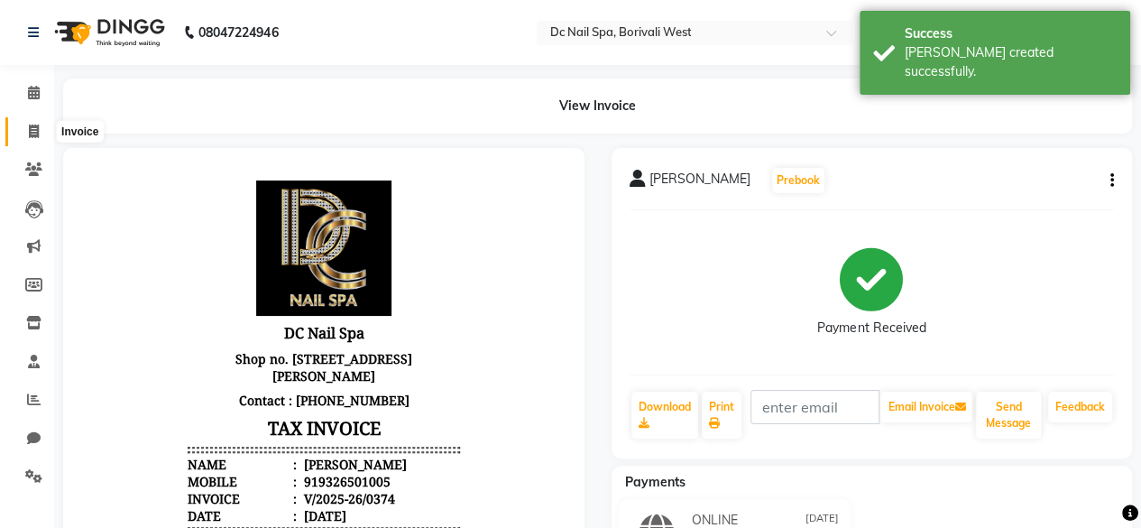
click at [31, 131] on icon at bounding box center [34, 132] width 10 height 14
select select "8056"
select select "service"
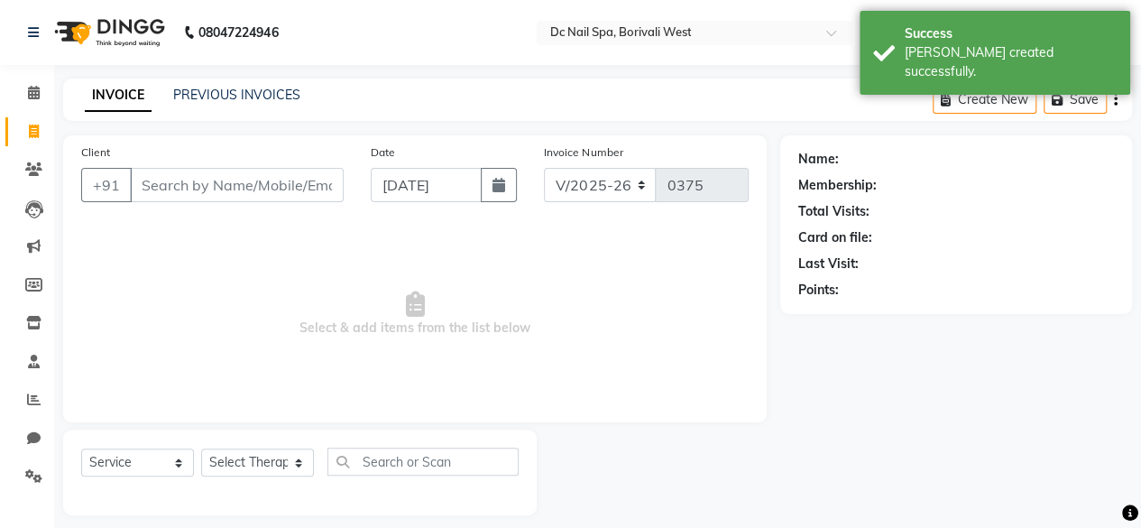
scroll to position [14, 0]
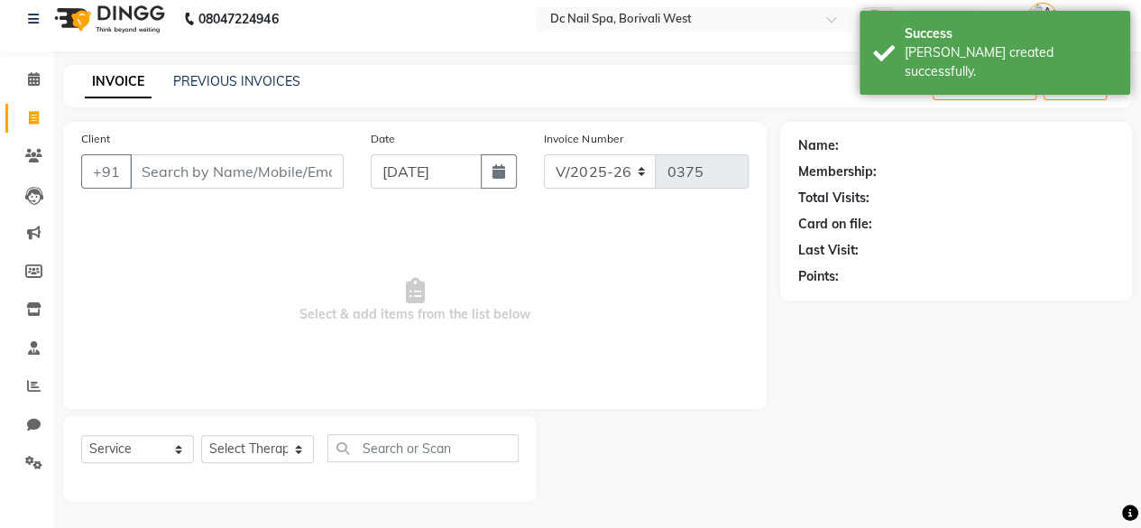
drag, startPoint x: 249, startPoint y: 178, endPoint x: 241, endPoint y: 156, distance: 23.1
type input "9326501005"
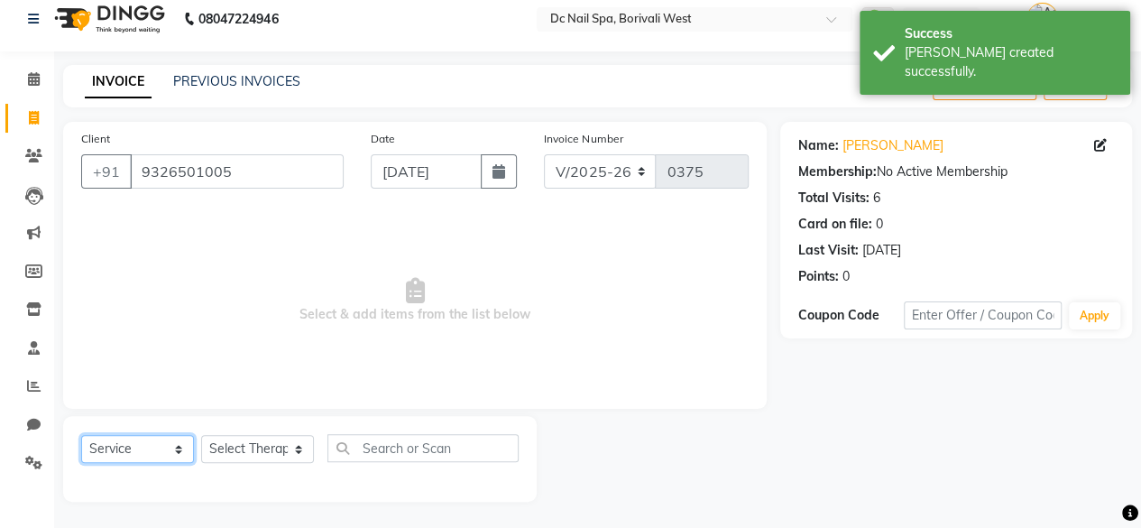
click at [114, 443] on select "Select Service Product Membership Package Voucher Prepaid Gift Card" at bounding box center [137, 449] width 113 height 28
select select "membership"
click at [81, 435] on select "Select Service Product Membership Package Voucher Prepaid Gift Card" at bounding box center [137, 449] width 113 height 28
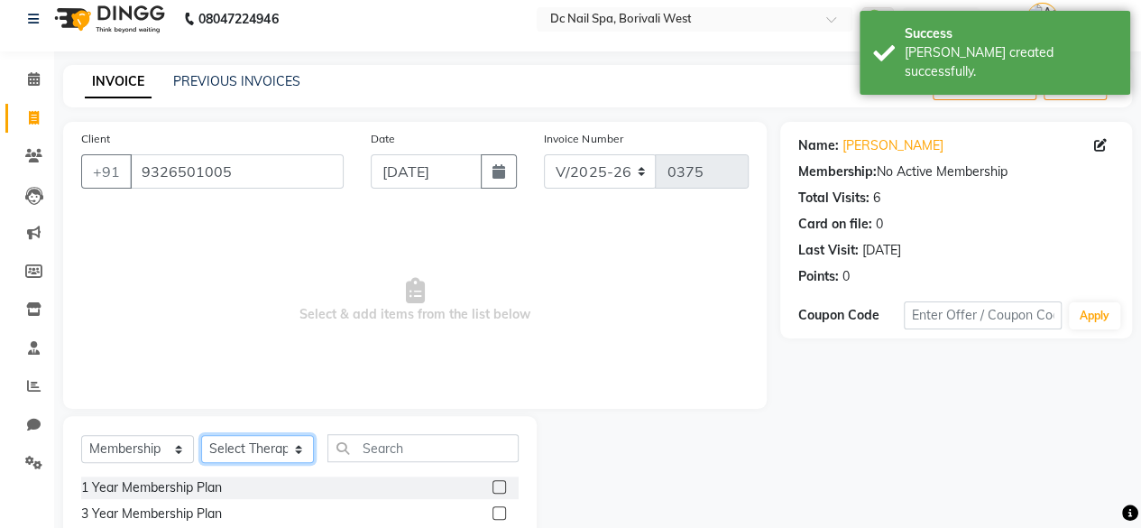
click at [278, 462] on select "Select Therapist [PERSON_NAME] [PERSON_NAME] [PERSON_NAME] [PERSON_NAME] Staff …" at bounding box center [257, 449] width 113 height 28
select select "87976"
click at [201, 435] on select "Select Therapist [PERSON_NAME] [PERSON_NAME] [PERSON_NAME] [PERSON_NAME] Staff …" at bounding box center [257, 449] width 113 height 28
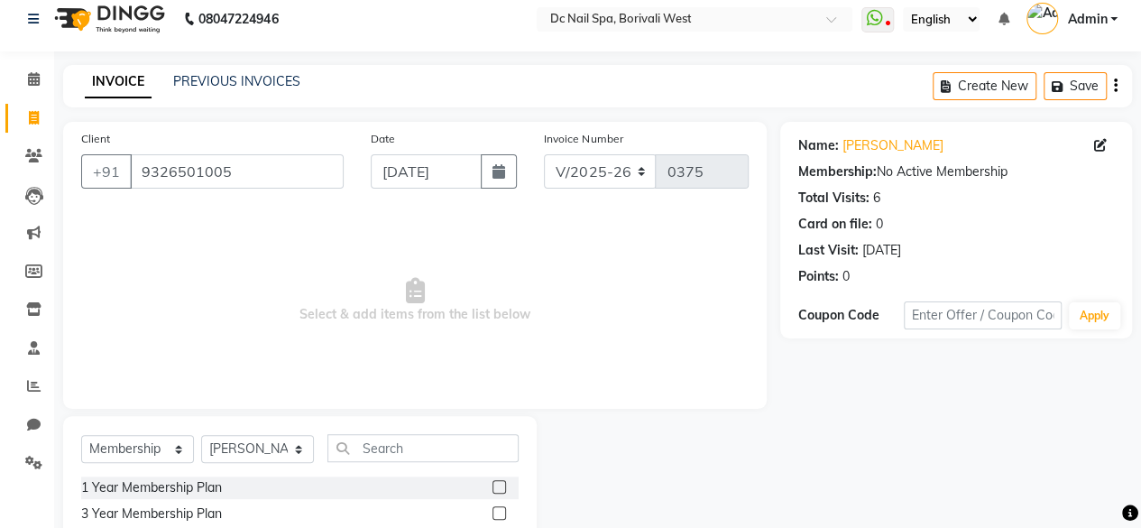
click at [498, 513] on label at bounding box center [500, 513] width 14 height 14
click at [498, 513] on input "checkbox" at bounding box center [499, 514] width 12 height 12
select select "select"
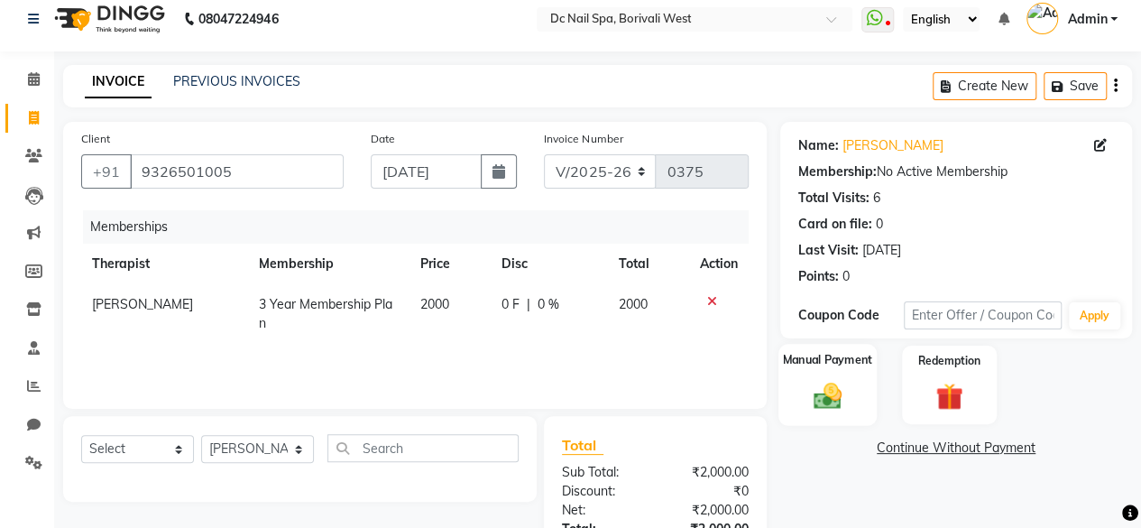
click at [855, 391] on div "Manual Payment" at bounding box center [828, 385] width 98 height 82
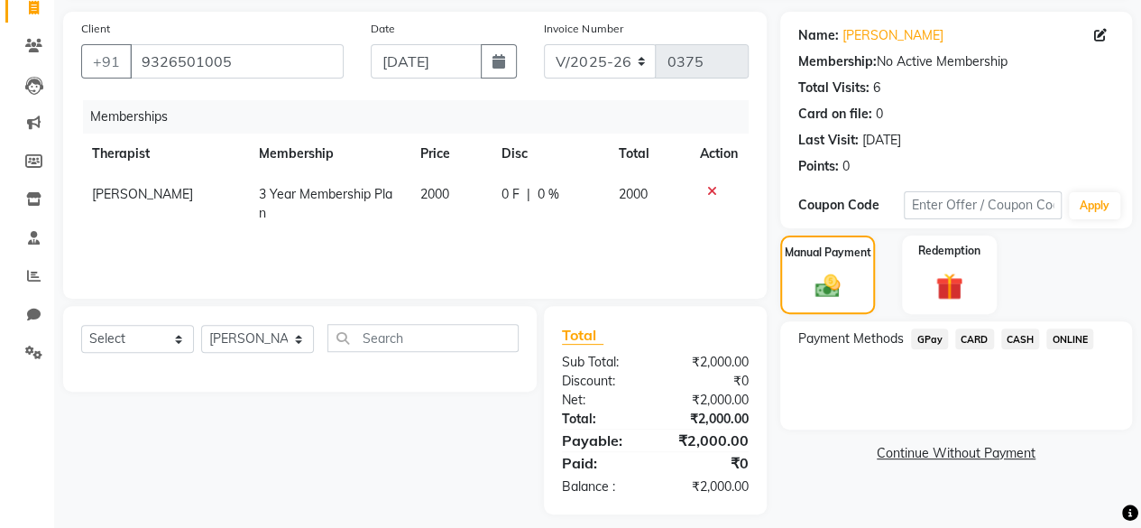
scroll to position [135, 0]
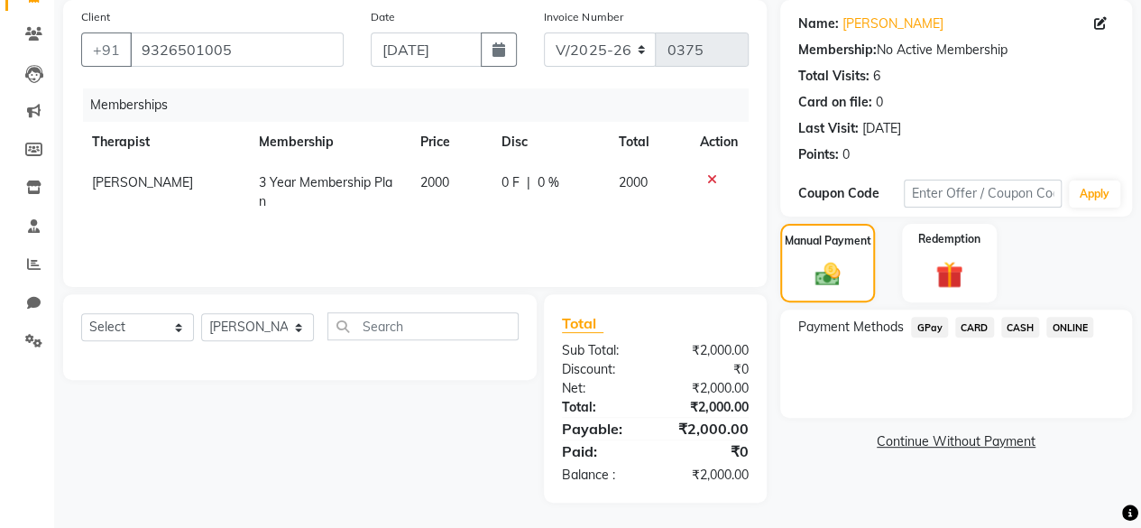
click at [1067, 326] on span "ONLINE" at bounding box center [1070, 327] width 47 height 21
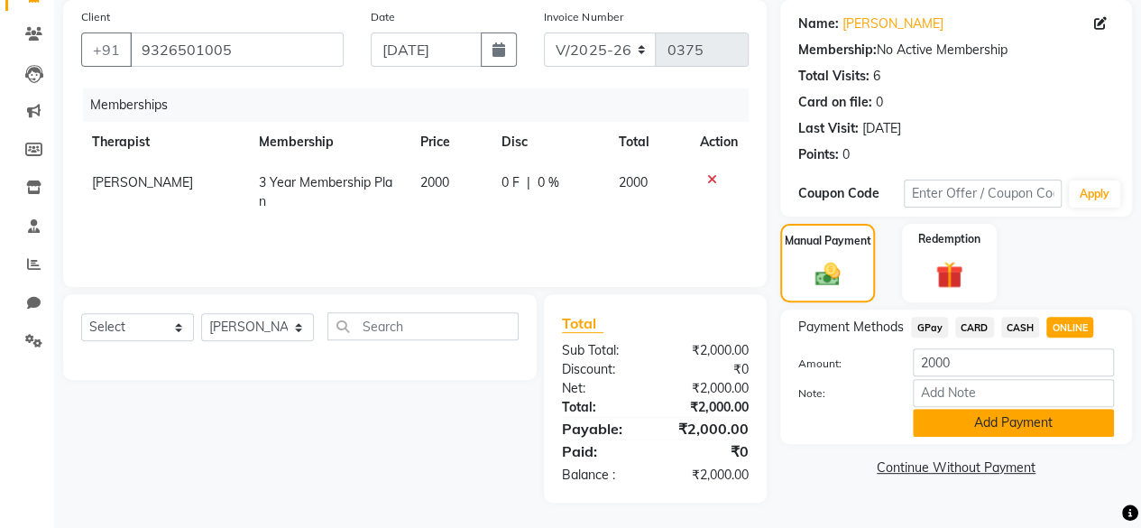
click at [1021, 416] on button "Add Payment" at bounding box center [1013, 423] width 201 height 28
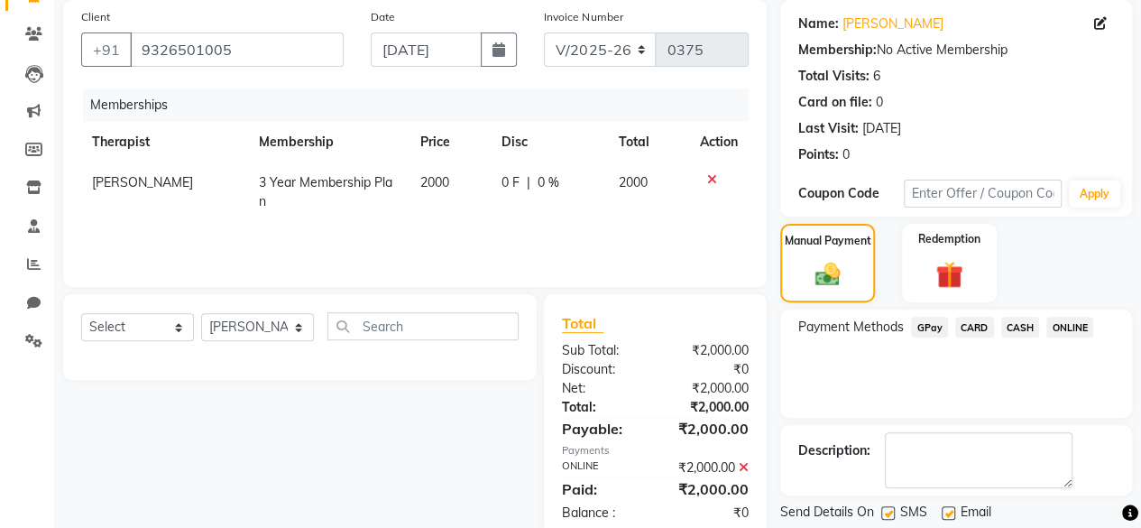
scroll to position [189, 0]
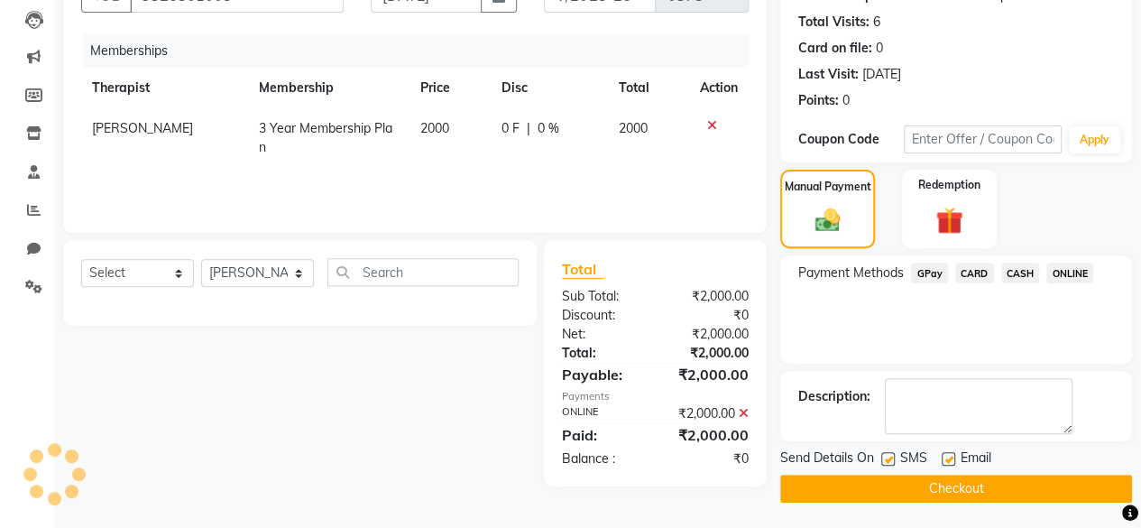
click at [1009, 482] on button "Checkout" at bounding box center [957, 489] width 352 height 28
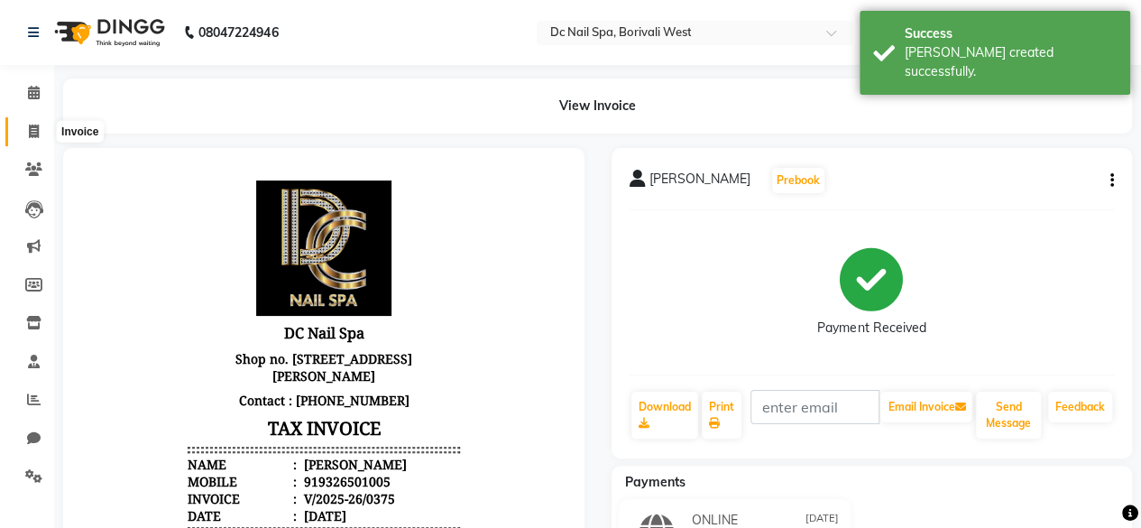
click at [38, 122] on span at bounding box center [34, 132] width 32 height 21
select select "8056"
select select "service"
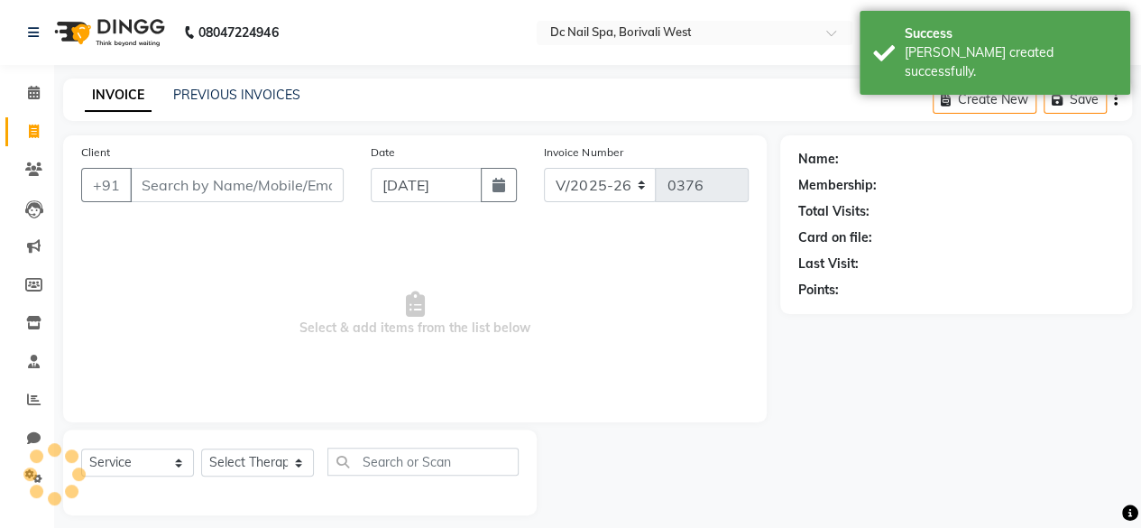
scroll to position [14, 0]
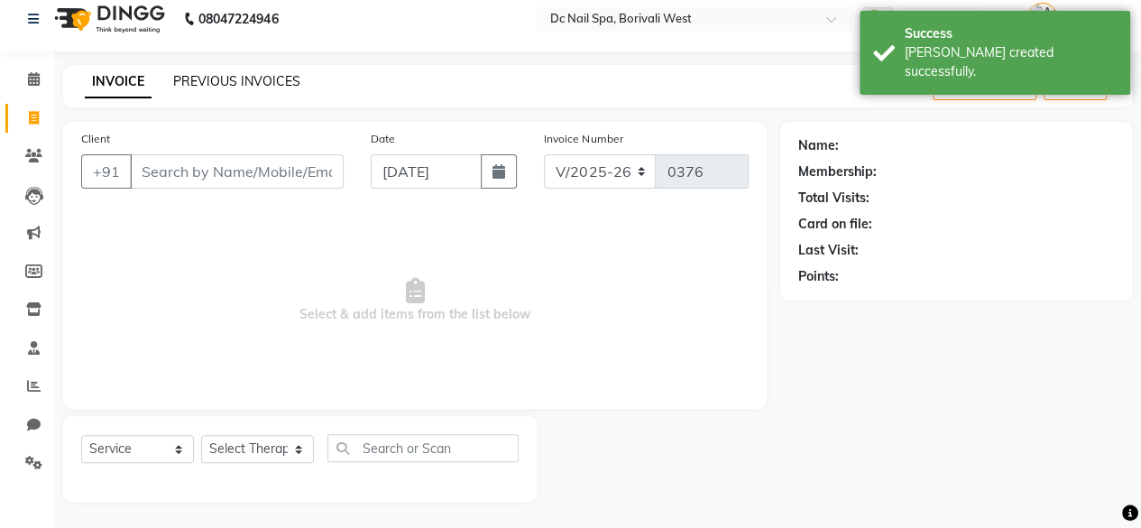
click at [262, 78] on link "PREVIOUS INVOICES" at bounding box center [236, 81] width 127 height 16
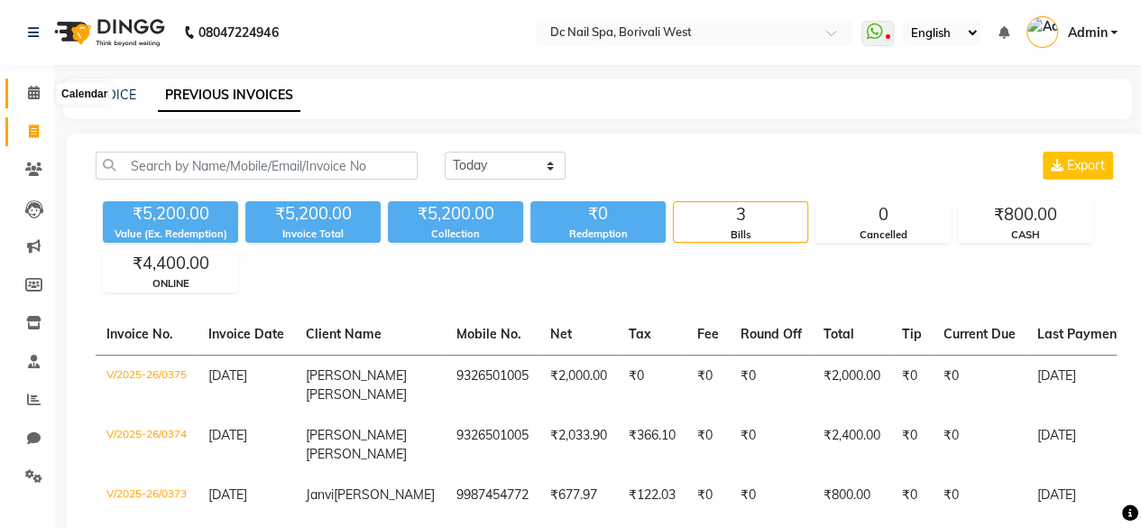
click at [28, 88] on icon at bounding box center [34, 93] width 12 height 14
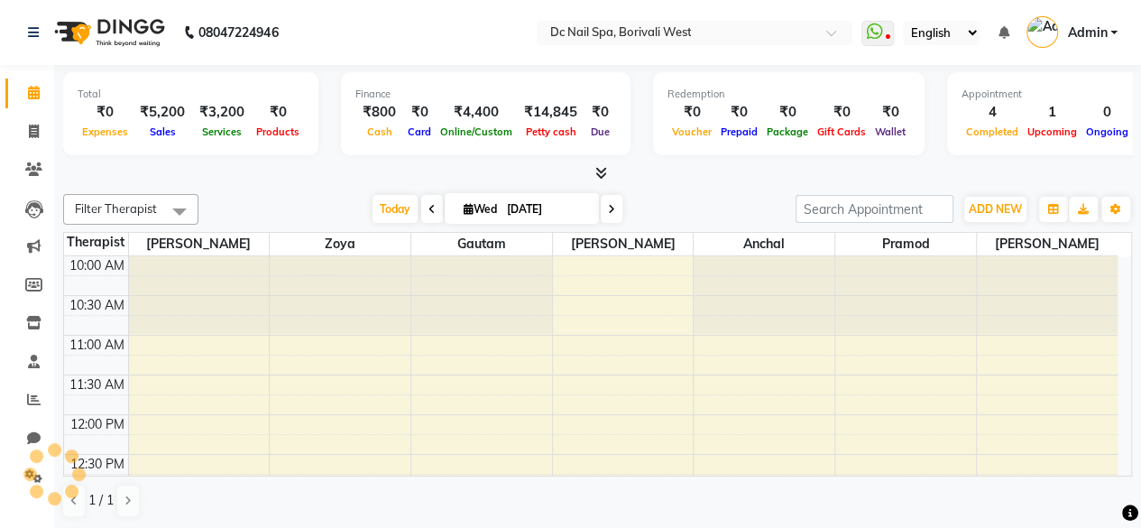
scroll to position [626, 0]
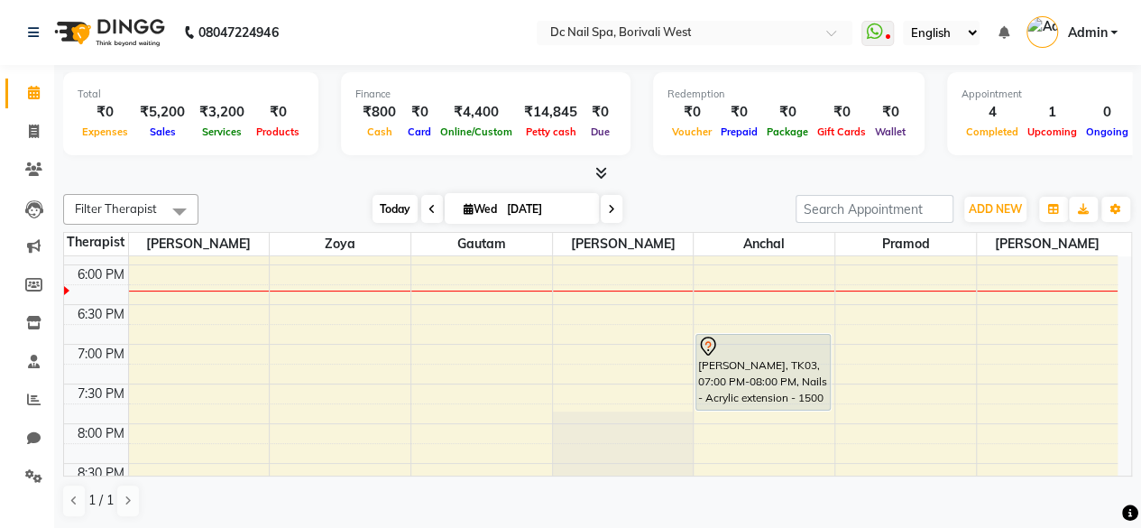
click at [379, 214] on span "Today" at bounding box center [395, 209] width 45 height 28
